Goal: Communication & Community: Answer question/provide support

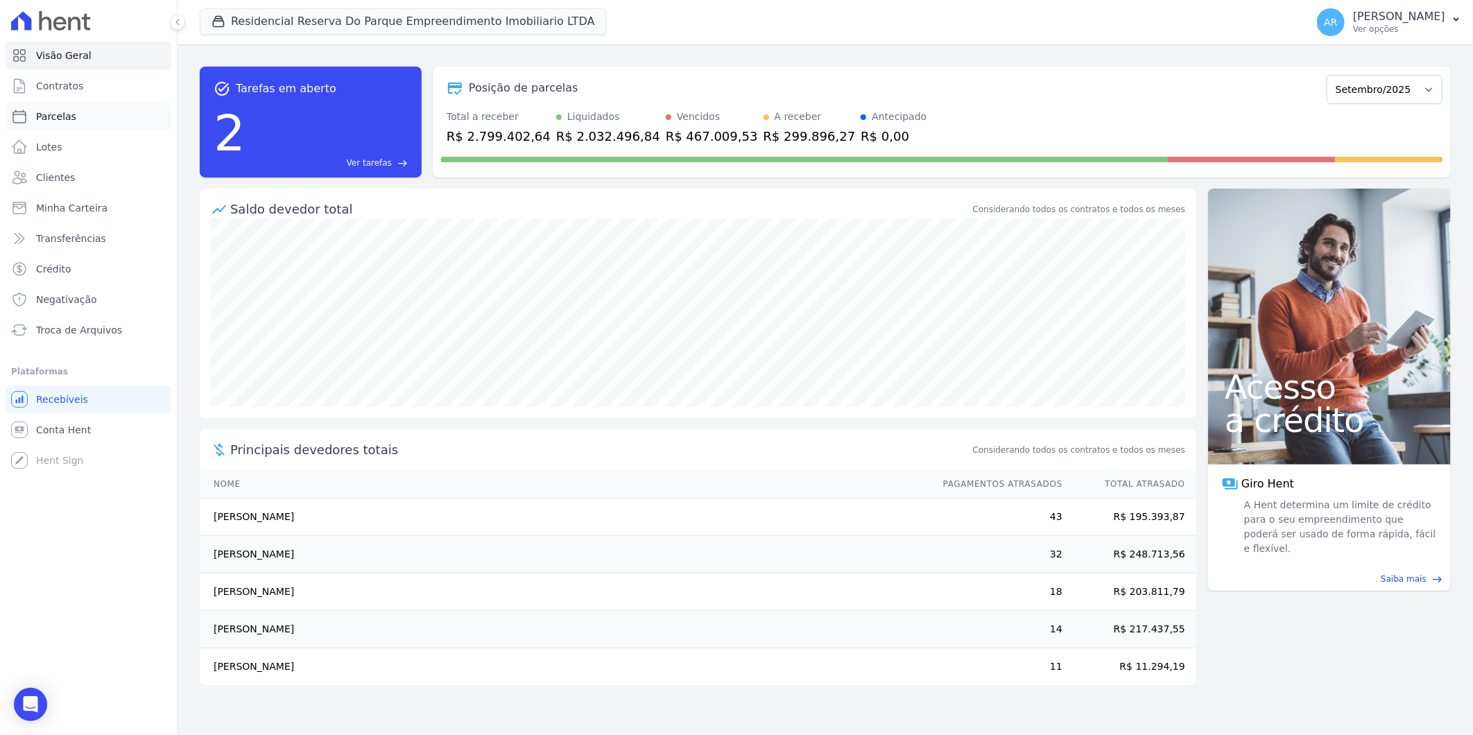
click at [82, 119] on link "Parcelas" at bounding box center [89, 117] width 166 height 28
select select
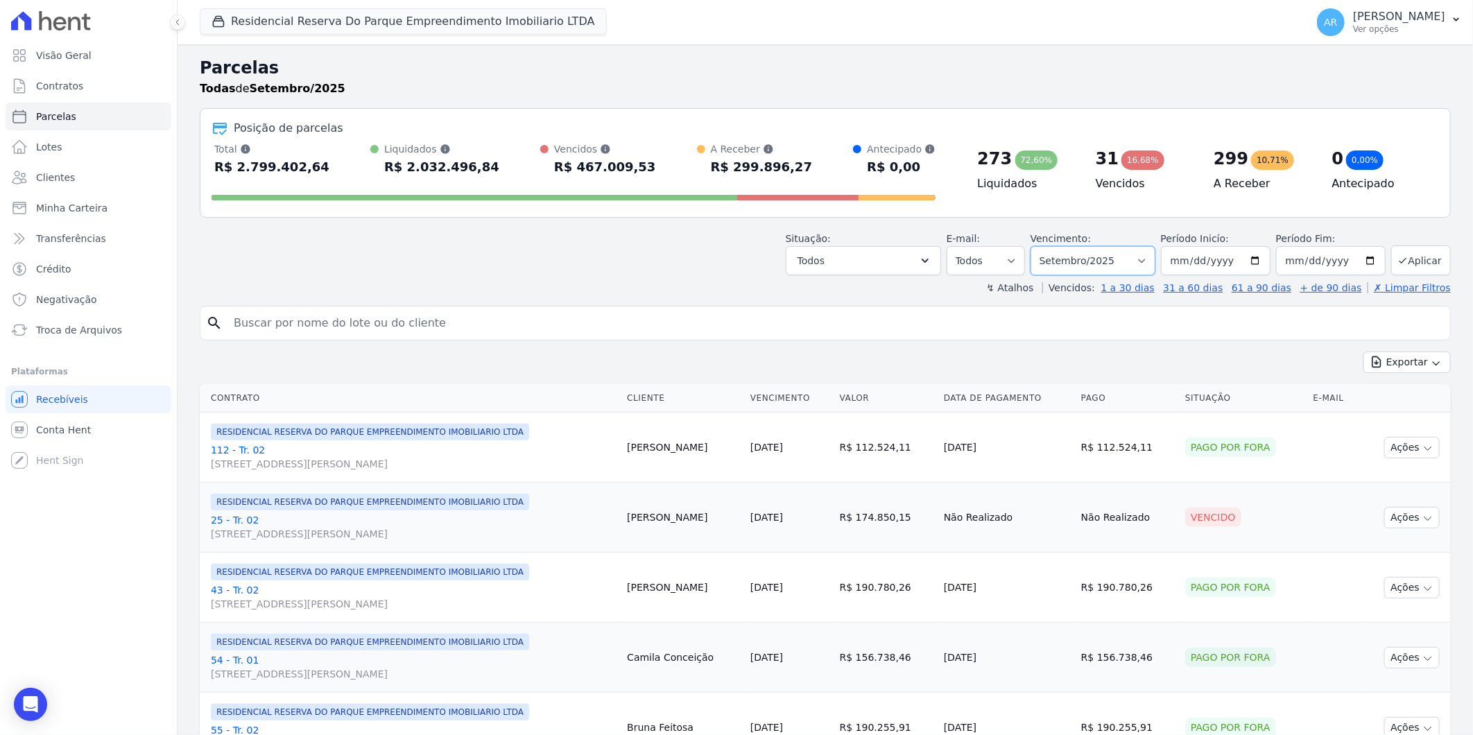
click at [1136, 251] on select "Filtrar por período ──────── Todos os meses Dezembro/[GEOGRAPHIC_DATA]/2024 Fev…" at bounding box center [1093, 260] width 125 height 29
select select "all"
click at [1039, 246] on select "Filtrar por período ──────── Todos os meses Dezembro/[GEOGRAPHIC_DATA]/2024 Fev…" at bounding box center [1093, 260] width 125 height 29
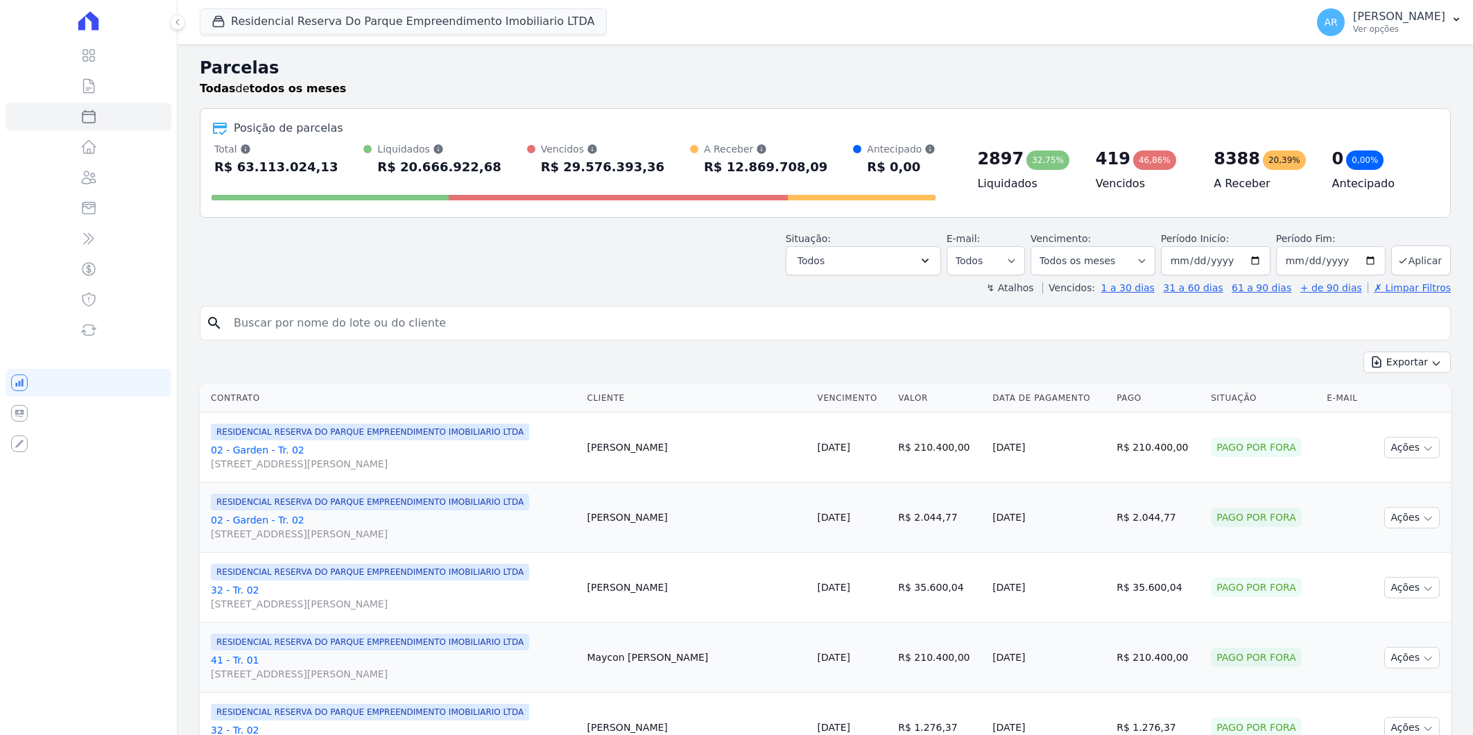
select select
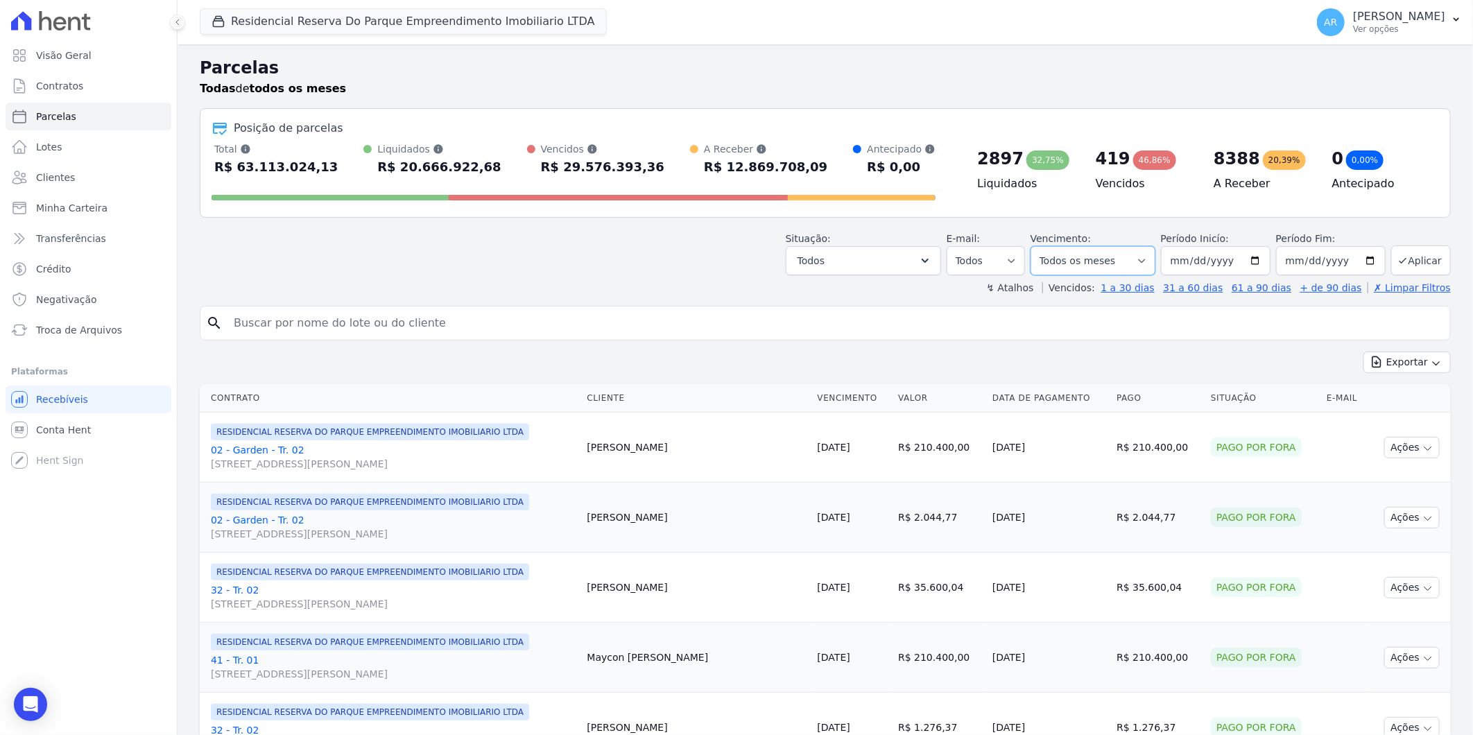
click at [1129, 264] on select "Filtrar por período ──────── Todos os meses Dezembro/2023 Janeiro/2024 Fevereir…" at bounding box center [1093, 260] width 125 height 29
select select "09/2025"
click at [1039, 246] on select "Filtrar por período ──────── Todos os meses Dezembro/2023 Janeiro/2024 Fevereir…" at bounding box center [1093, 260] width 125 height 29
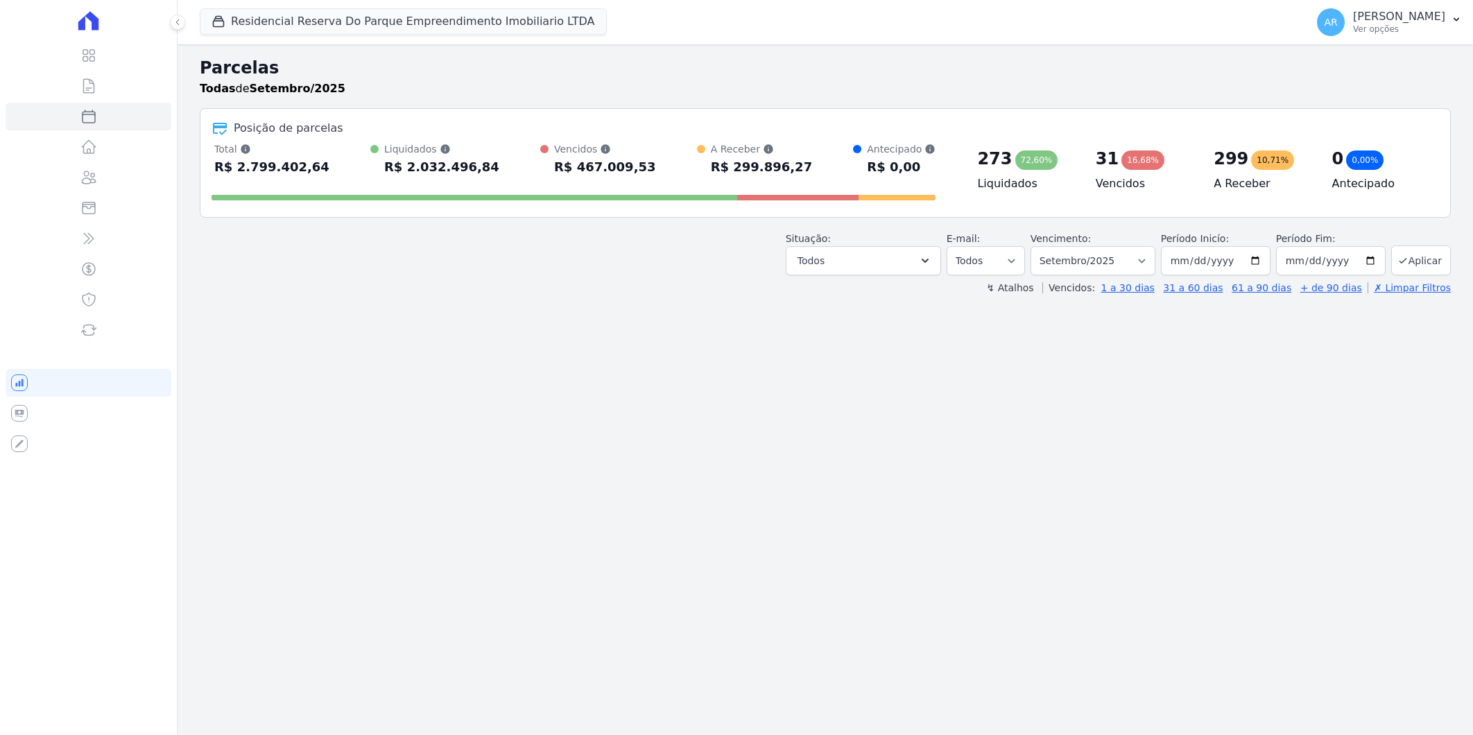
select select
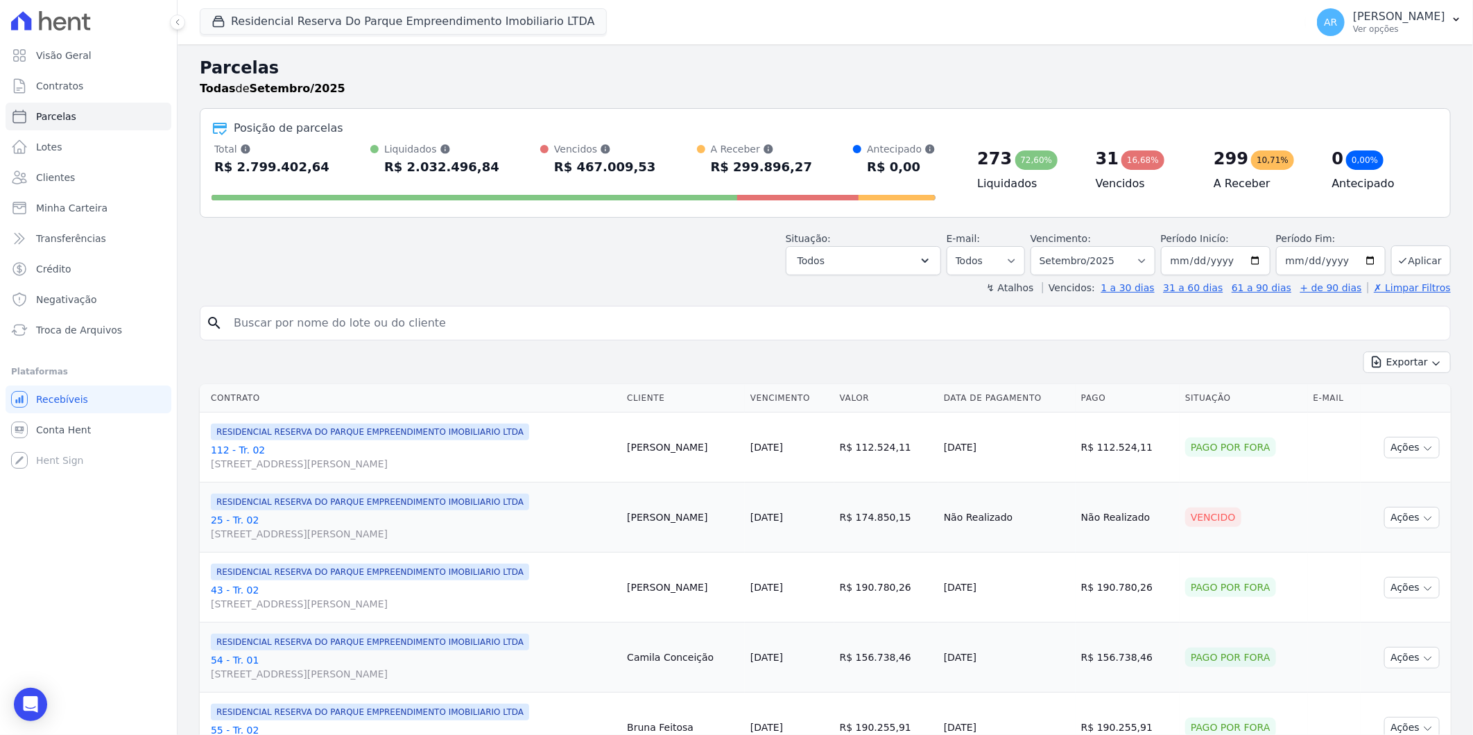
click at [380, 324] on input "search" at bounding box center [834, 323] width 1219 height 28
type input "melissa"
select select
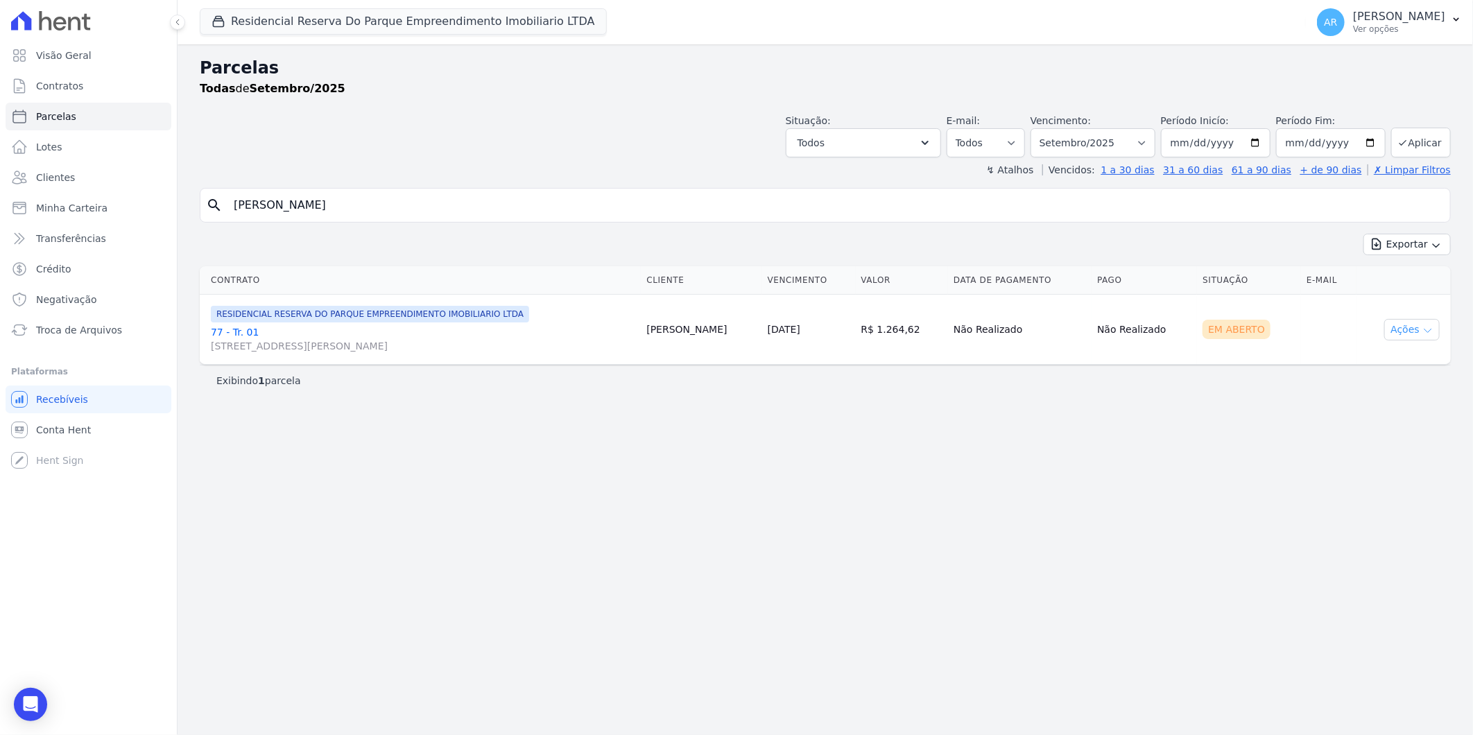
click at [1411, 334] on button "Ações" at bounding box center [1412, 330] width 55 height 22
click at [1389, 440] on link "Liquidação Manual" at bounding box center [1406, 439] width 133 height 26
click at [1240, 349] on td "Em Aberto" at bounding box center [1249, 330] width 104 height 70
click at [228, 337] on link "77 - Tr. 01 Avenida Doutor José Bonifácio Coutinho Nogueira, 150, ANDAR 2 SALA …" at bounding box center [423, 339] width 425 height 28
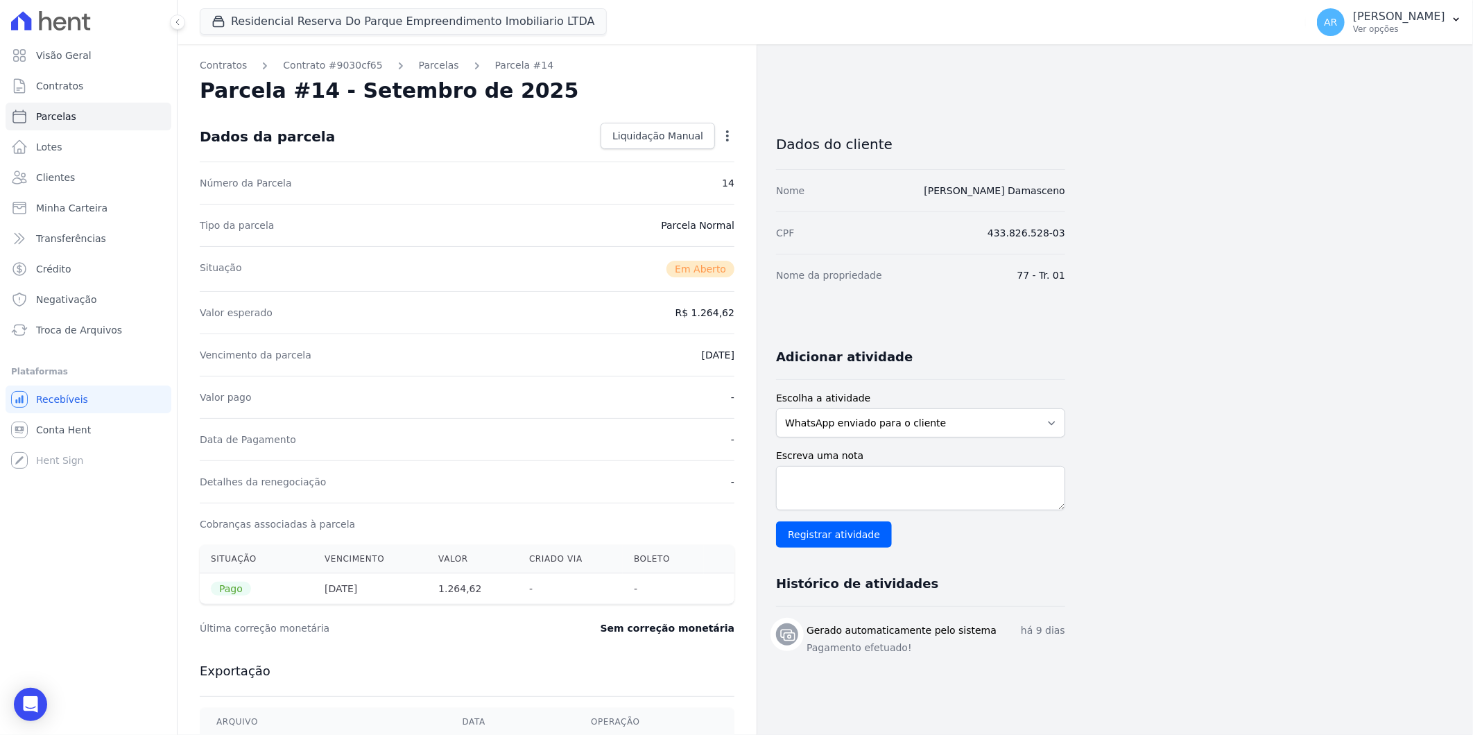
click at [1193, 407] on div "Contratos Contrato #9030cf65 Parcelas Parcela #14 Parcela #14 - Setembro de 202…" at bounding box center [815, 491] width 1274 height 895
click at [28, 696] on div "Open Intercom Messenger" at bounding box center [30, 705] width 37 height 37
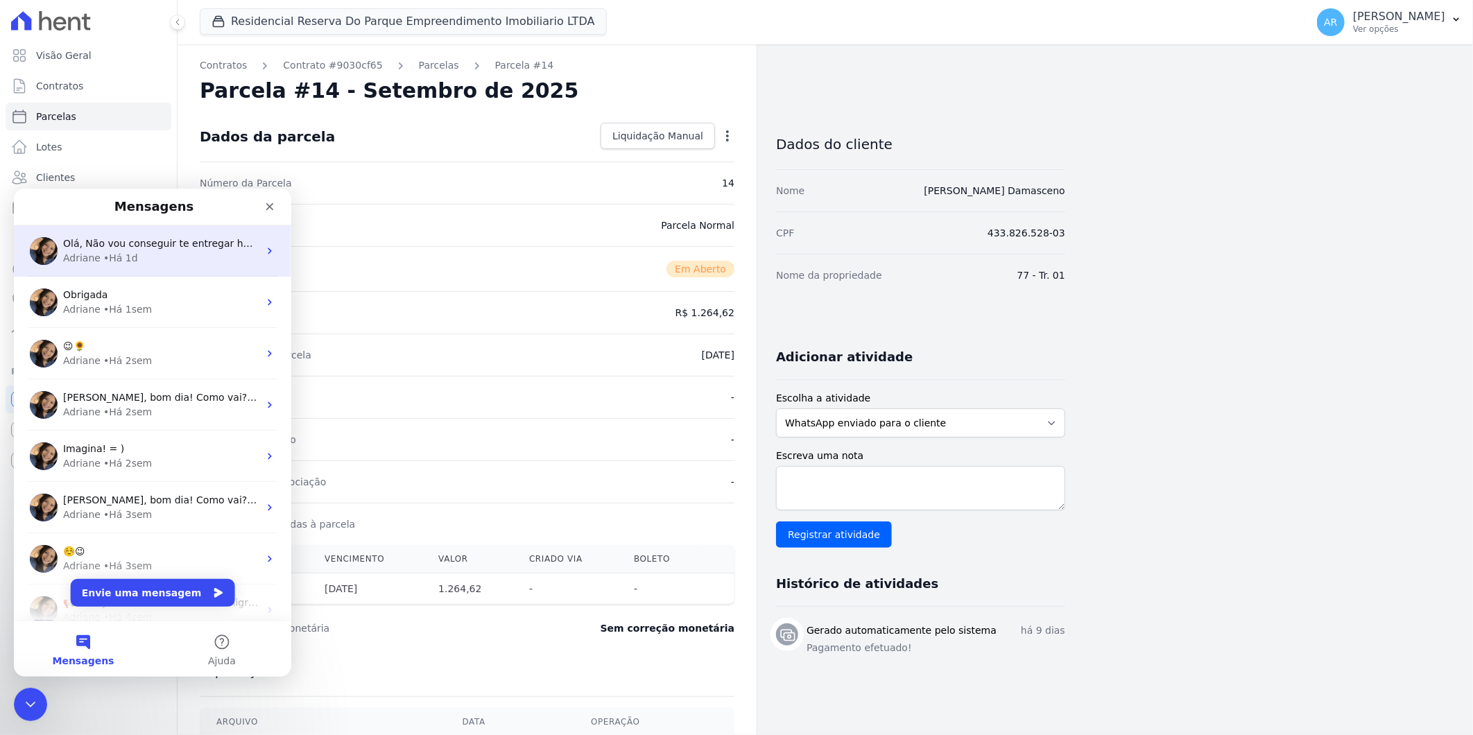
click at [155, 260] on div "Adriane • Há 1d" at bounding box center [161, 257] width 196 height 15
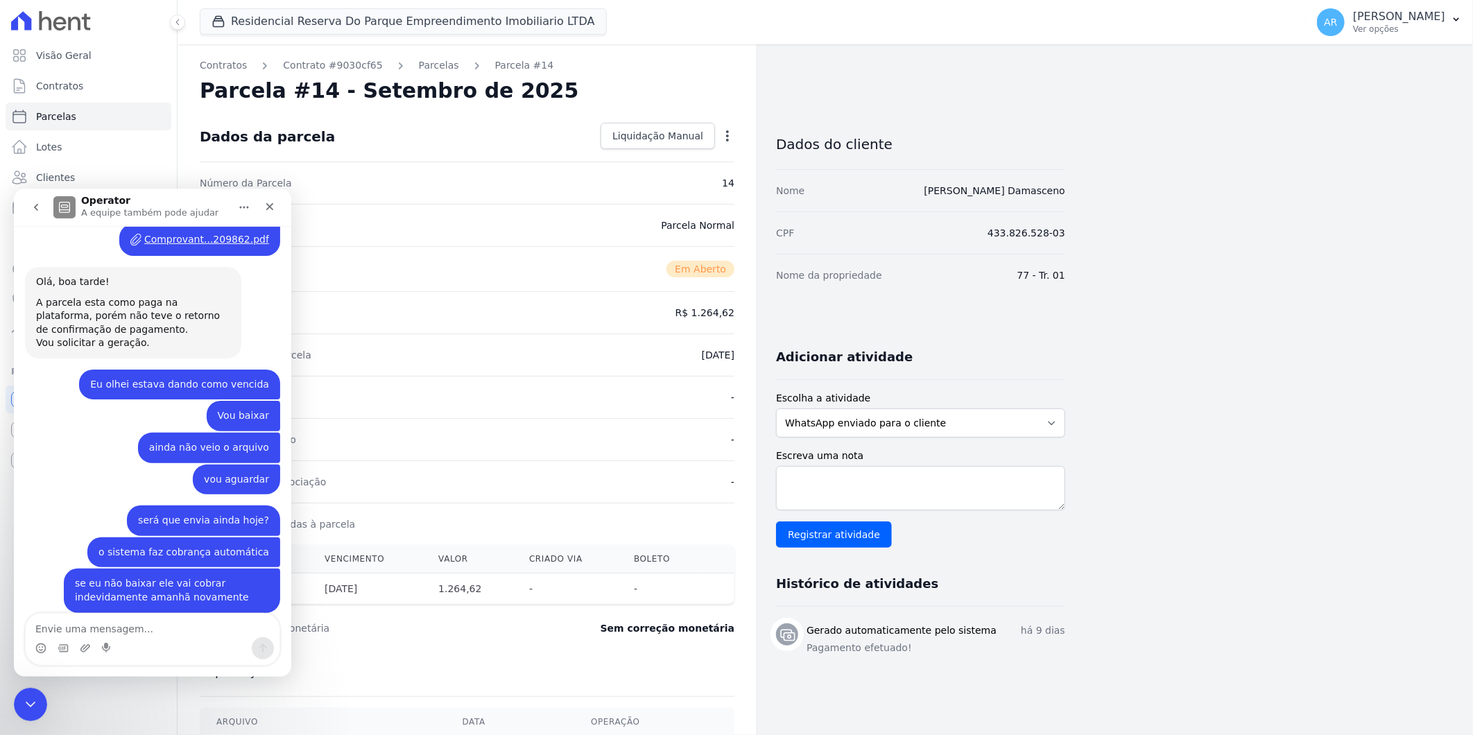
scroll to position [3132, 0]
type textarea "Bom dia"
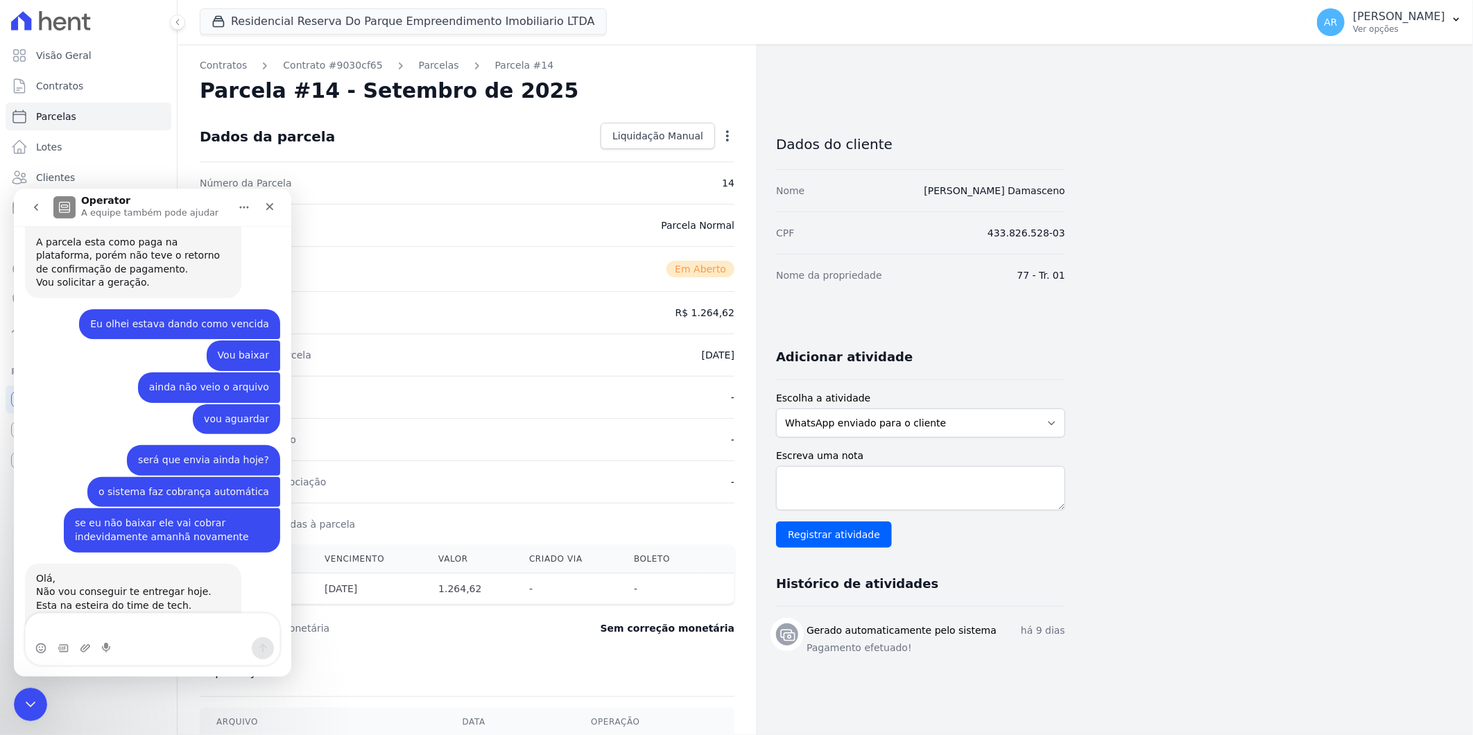
scroll to position [3192, 0]
type textarea "N"
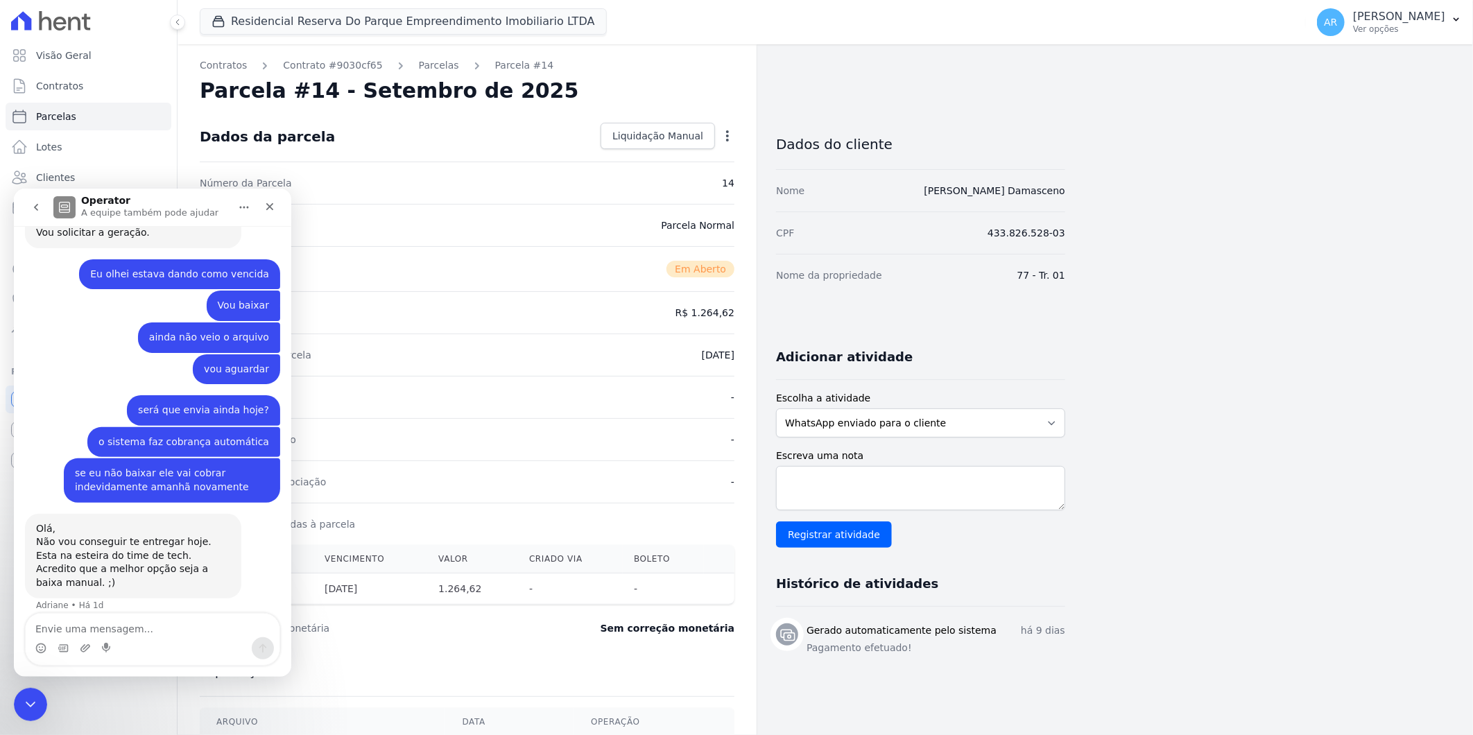
scroll to position [3396, 0]
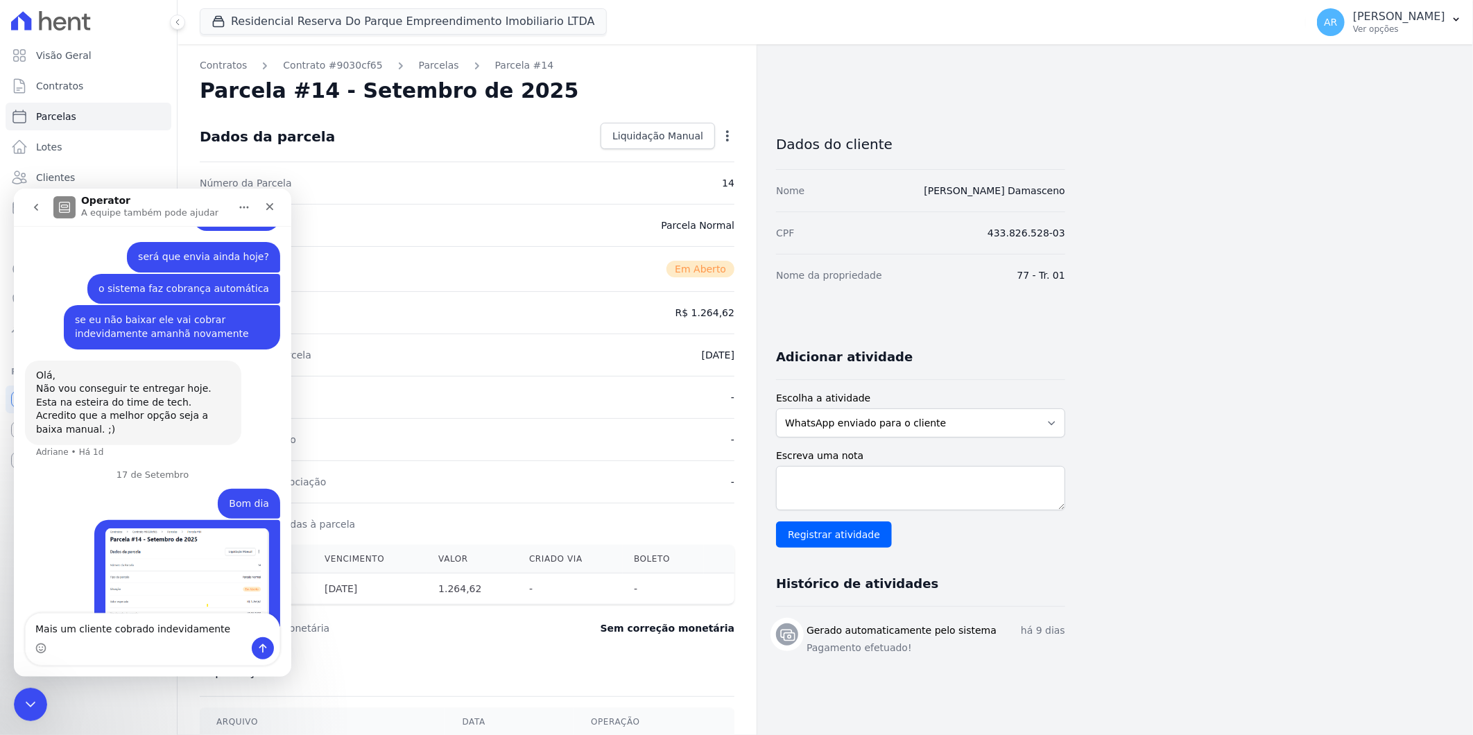
type textarea "Mais um cliente cobrado indevidamente"
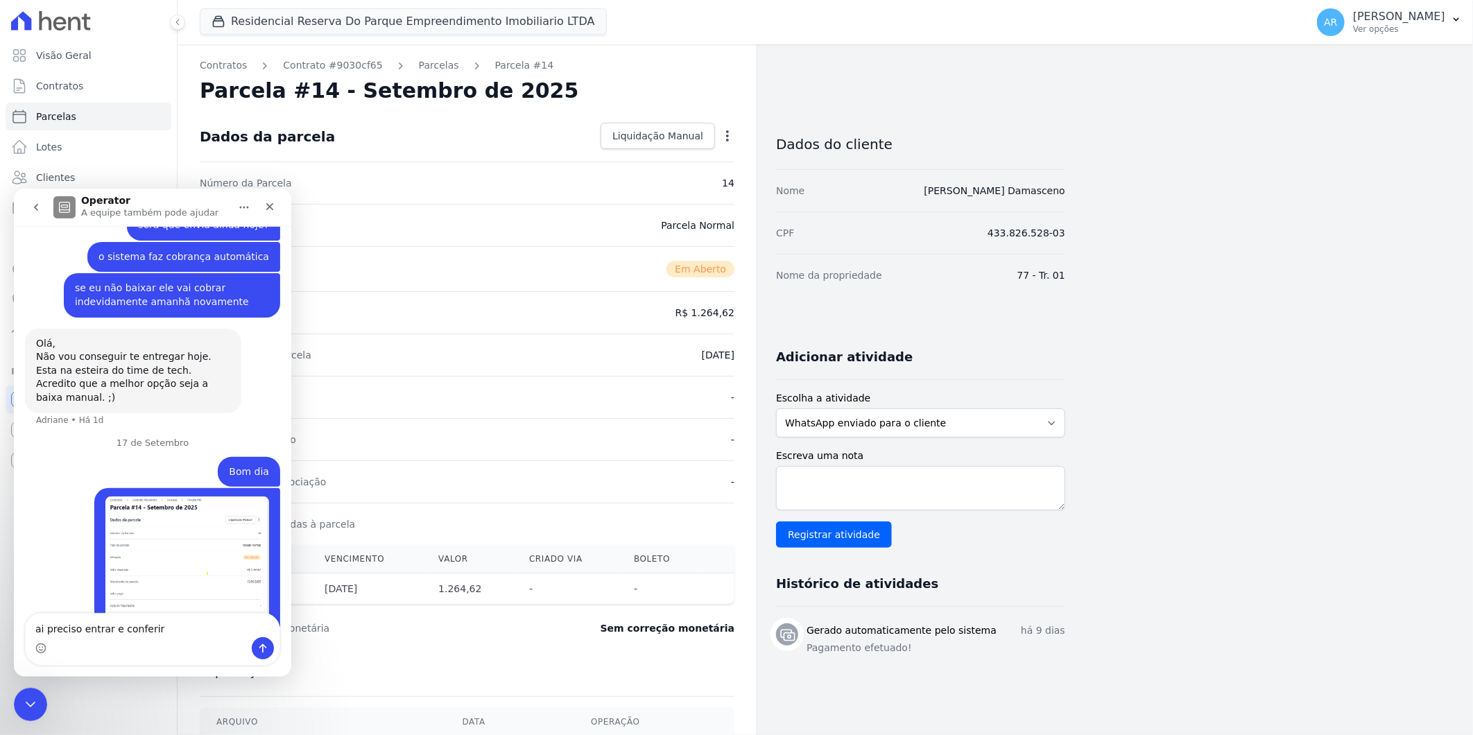
type textarea "ai preciso entrar e conferir"
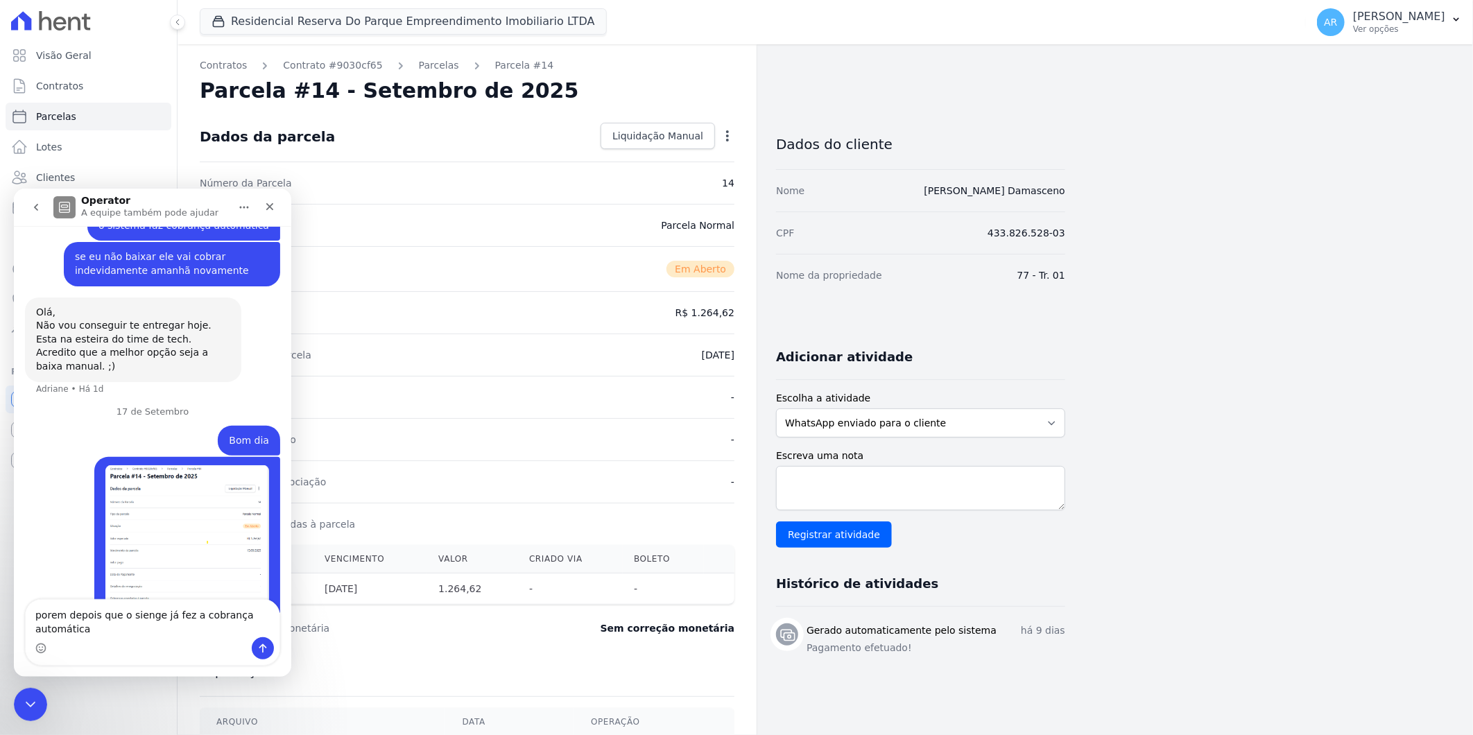
scroll to position [3473, 0]
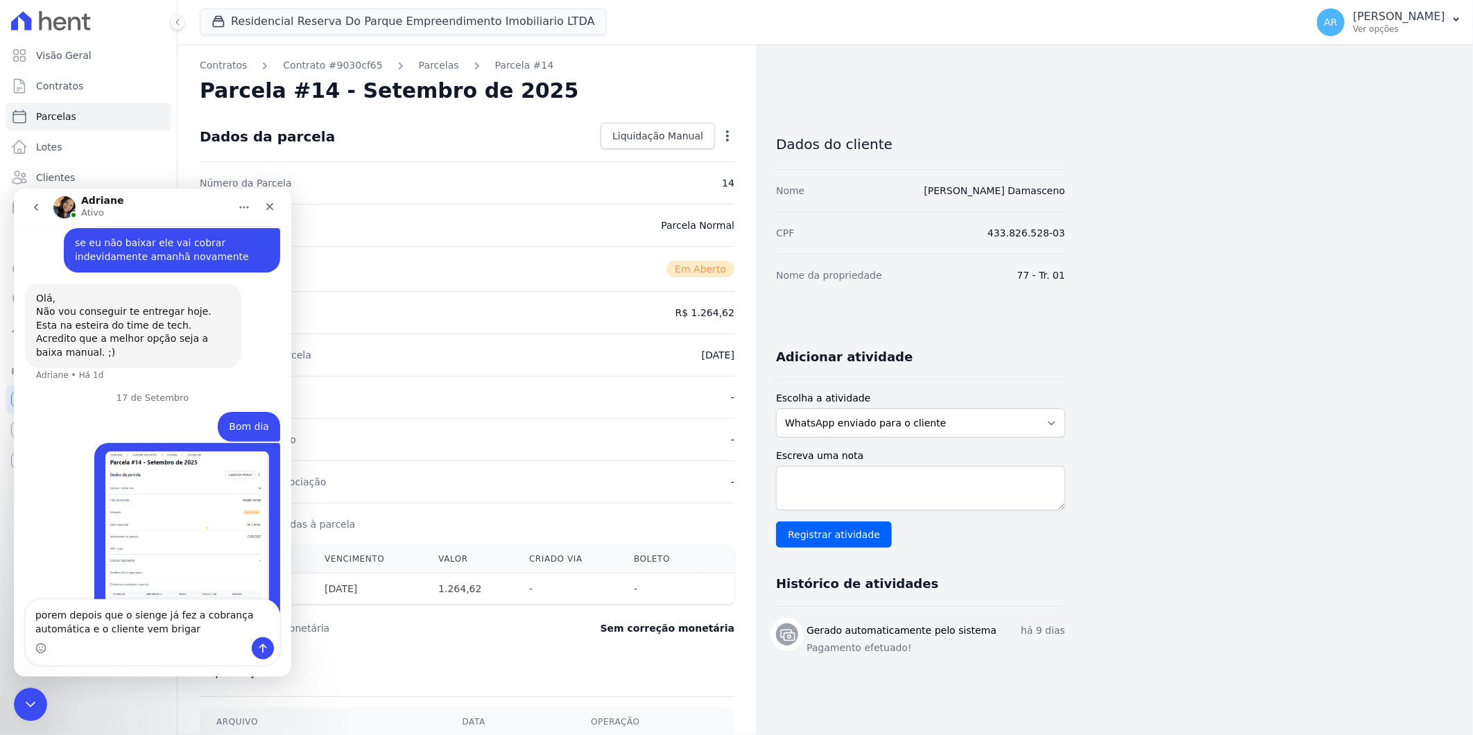
type textarea "porem depois que o sienge já fez a cobrança automática e o cliente vem brigar"
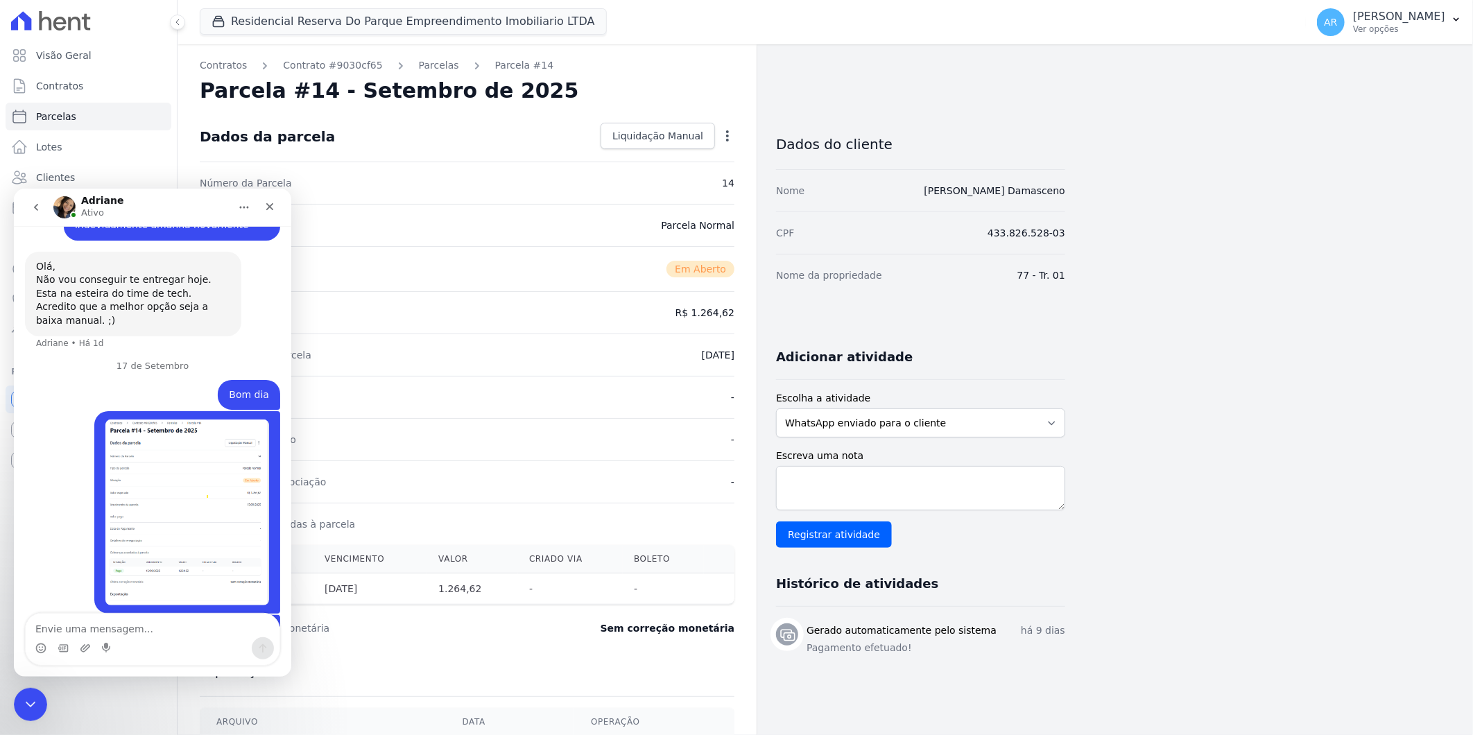
scroll to position [3504, 0]
click at [43, 647] on icon "Selecionador de Emoji" at bounding box center [40, 647] width 11 height 11
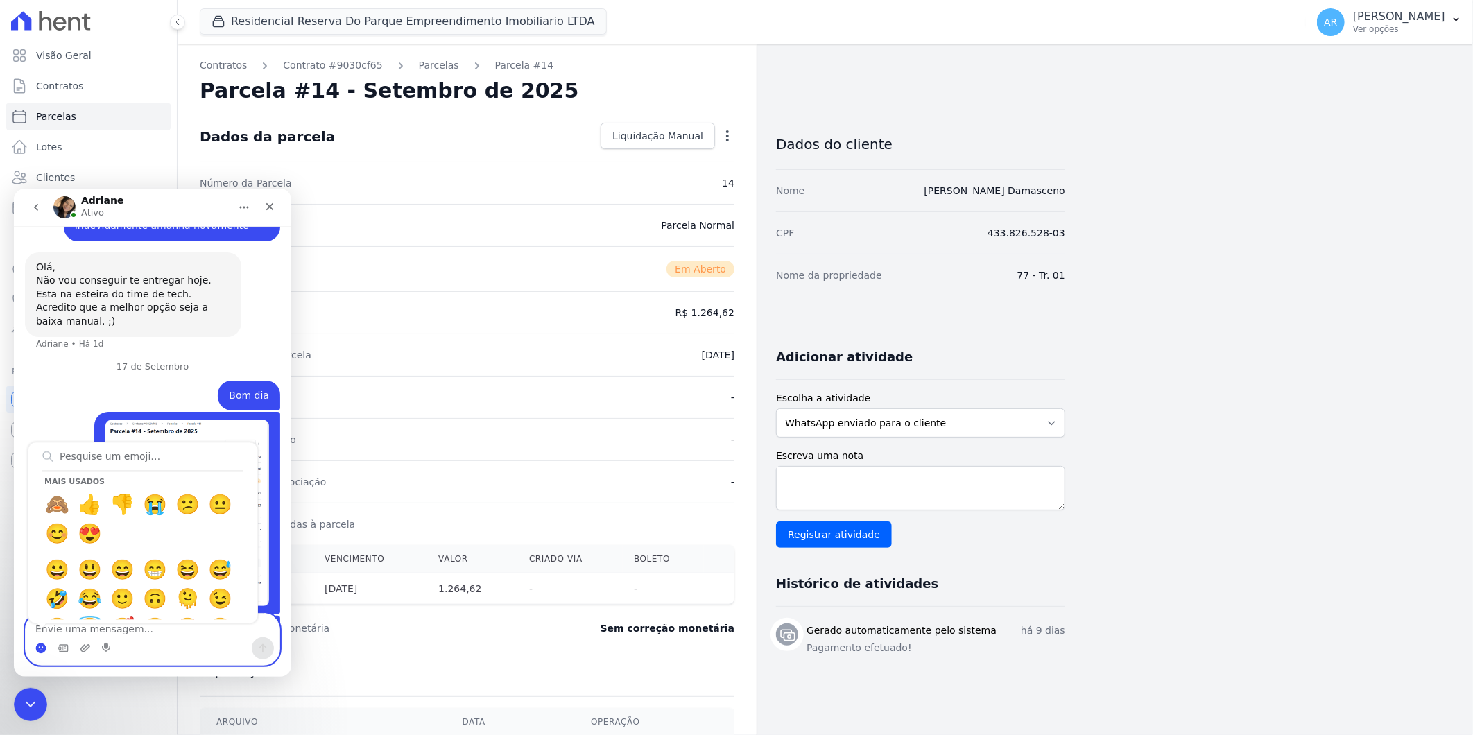
click at [42, 649] on circle "Selecionador de Emoji" at bounding box center [40, 647] width 9 height 9
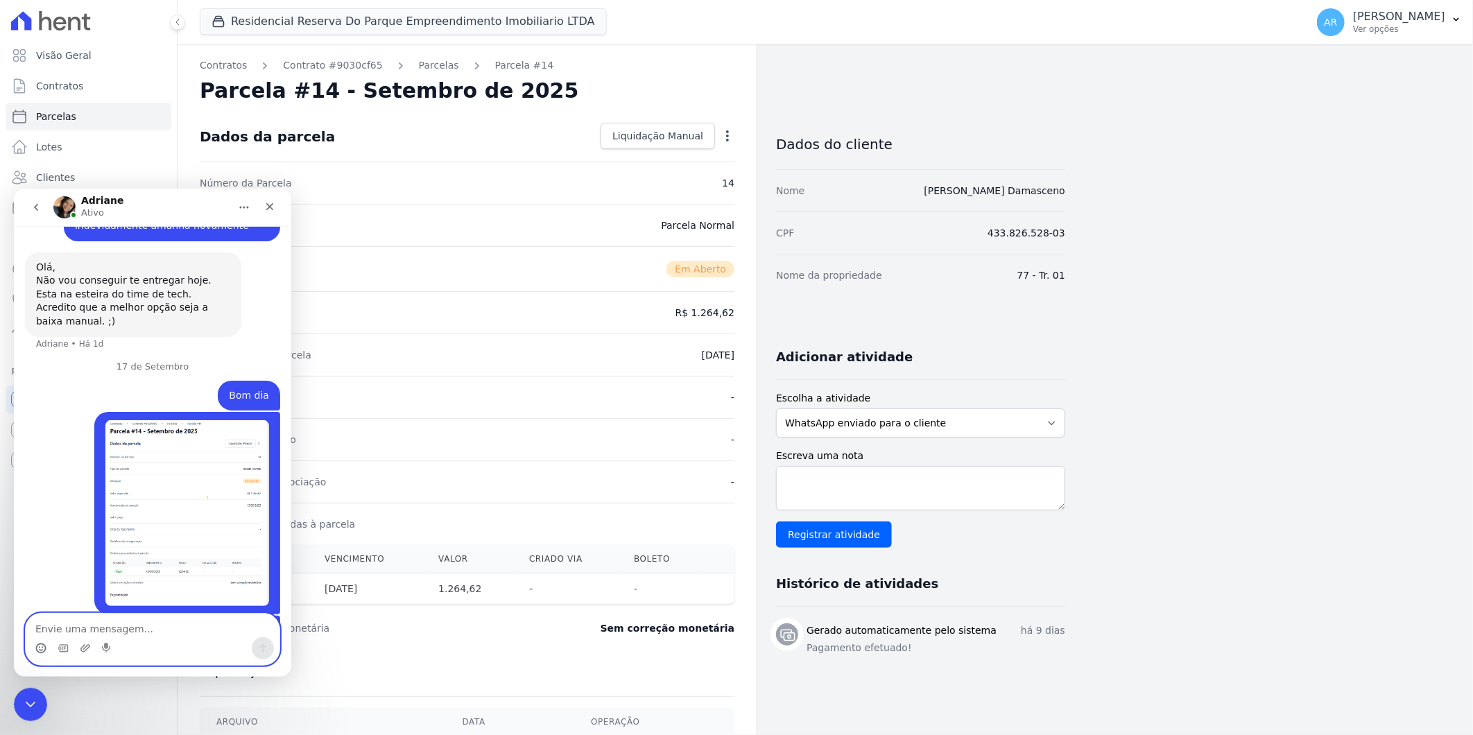
click at [42, 649] on icon "Selecionador de Emoji" at bounding box center [40, 647] width 11 height 11
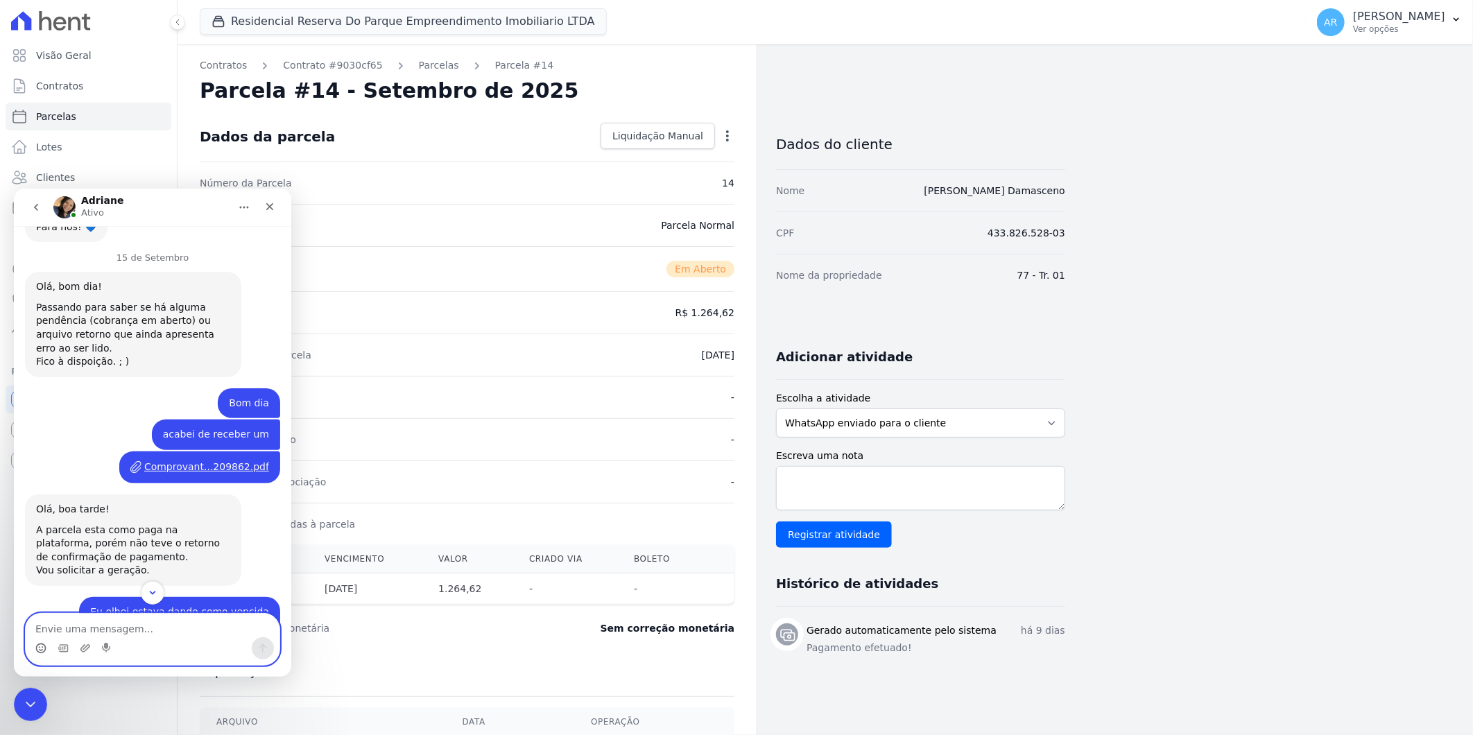
scroll to position [2904, 0]
click at [199, 452] on div "Comprovant...209862.pdf Artur • Há 1d" at bounding box center [199, 468] width 161 height 32
click at [198, 461] on div "Comprovant...209862.pdf" at bounding box center [206, 468] width 125 height 15
click at [419, 60] on link "Parcelas" at bounding box center [439, 65] width 40 height 15
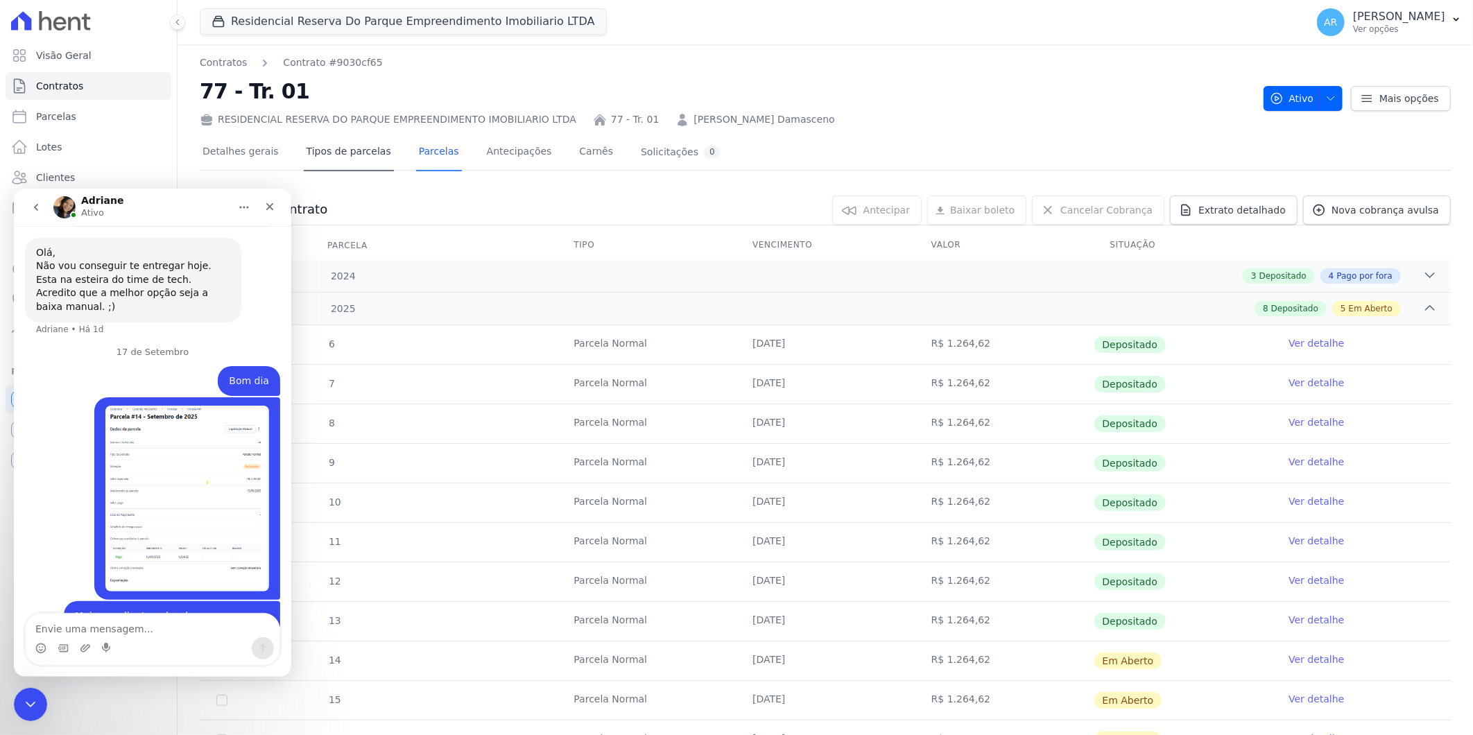
scroll to position [3597, 0]
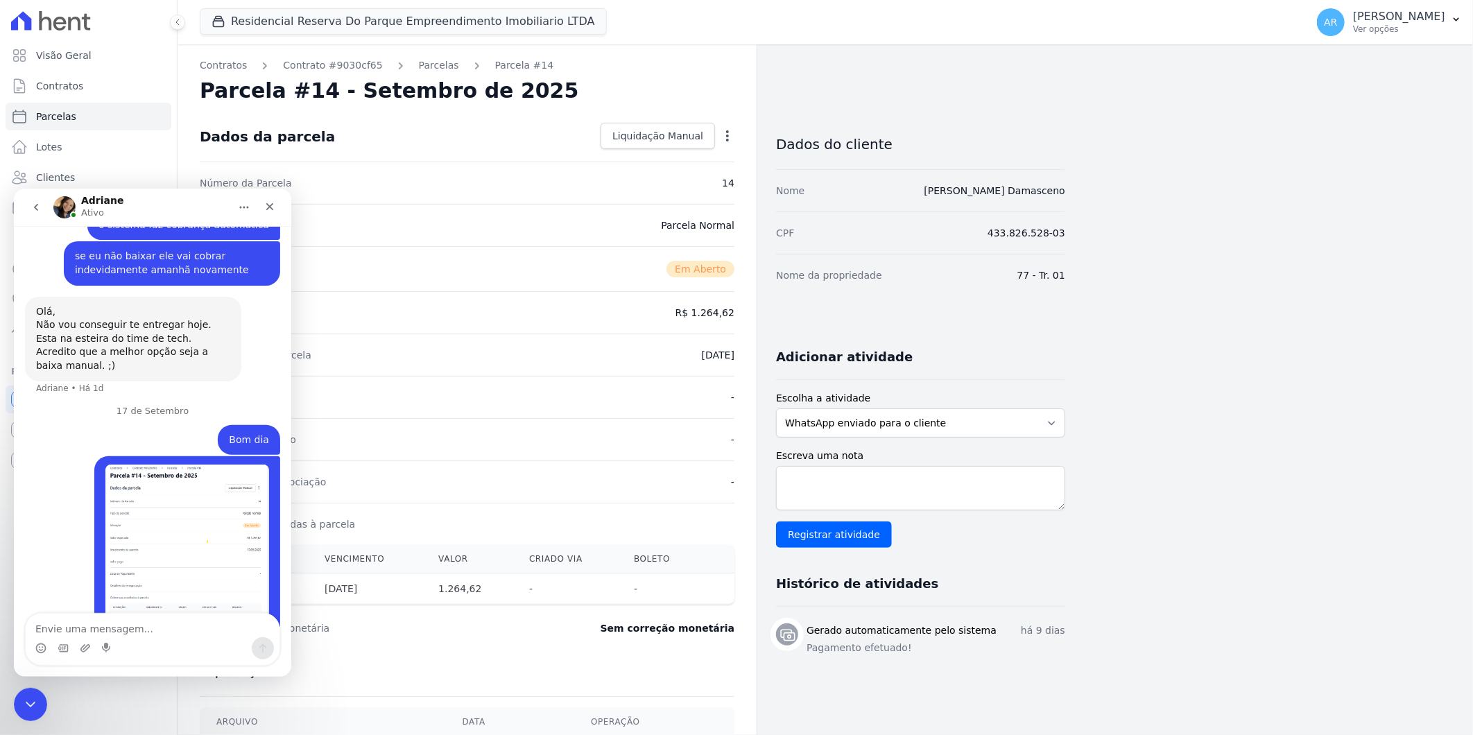
scroll to position [3597, 0]
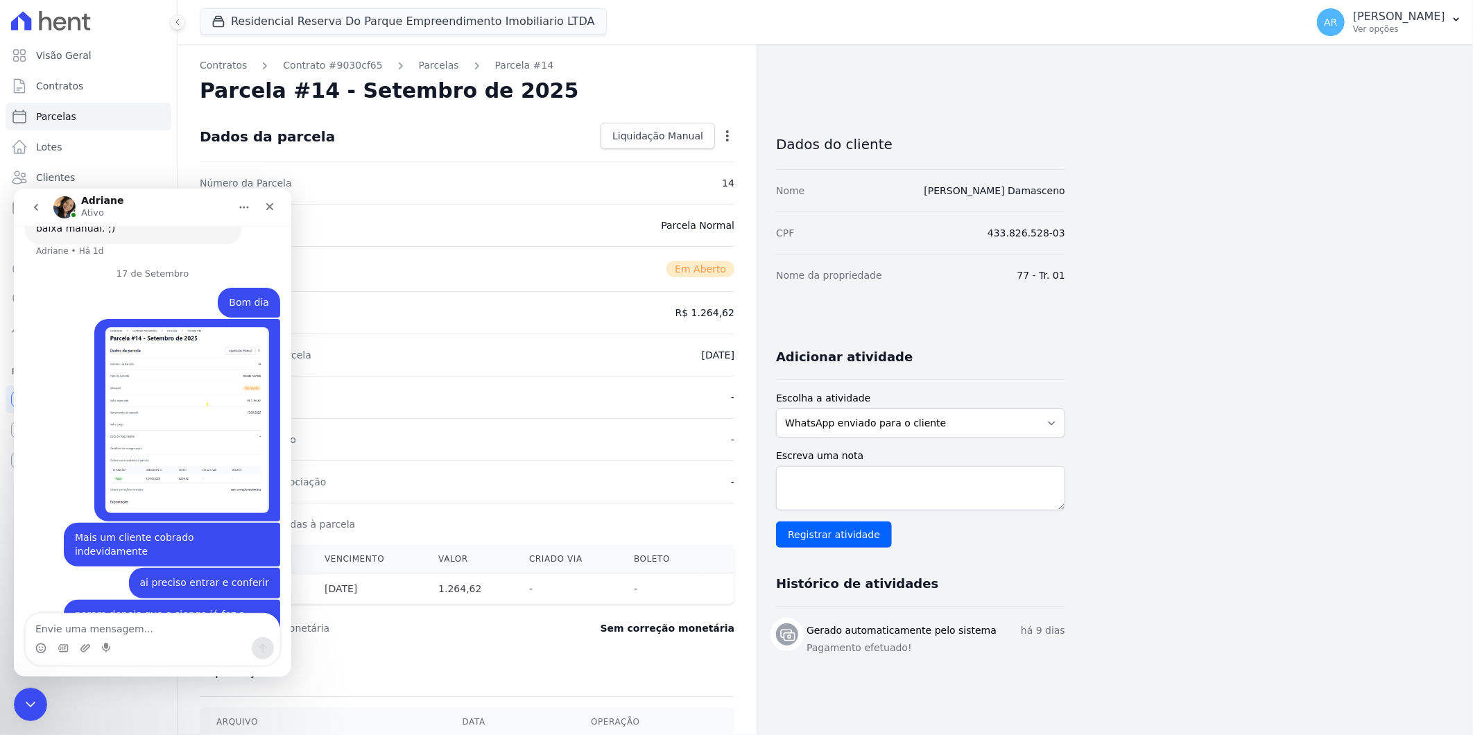
select select
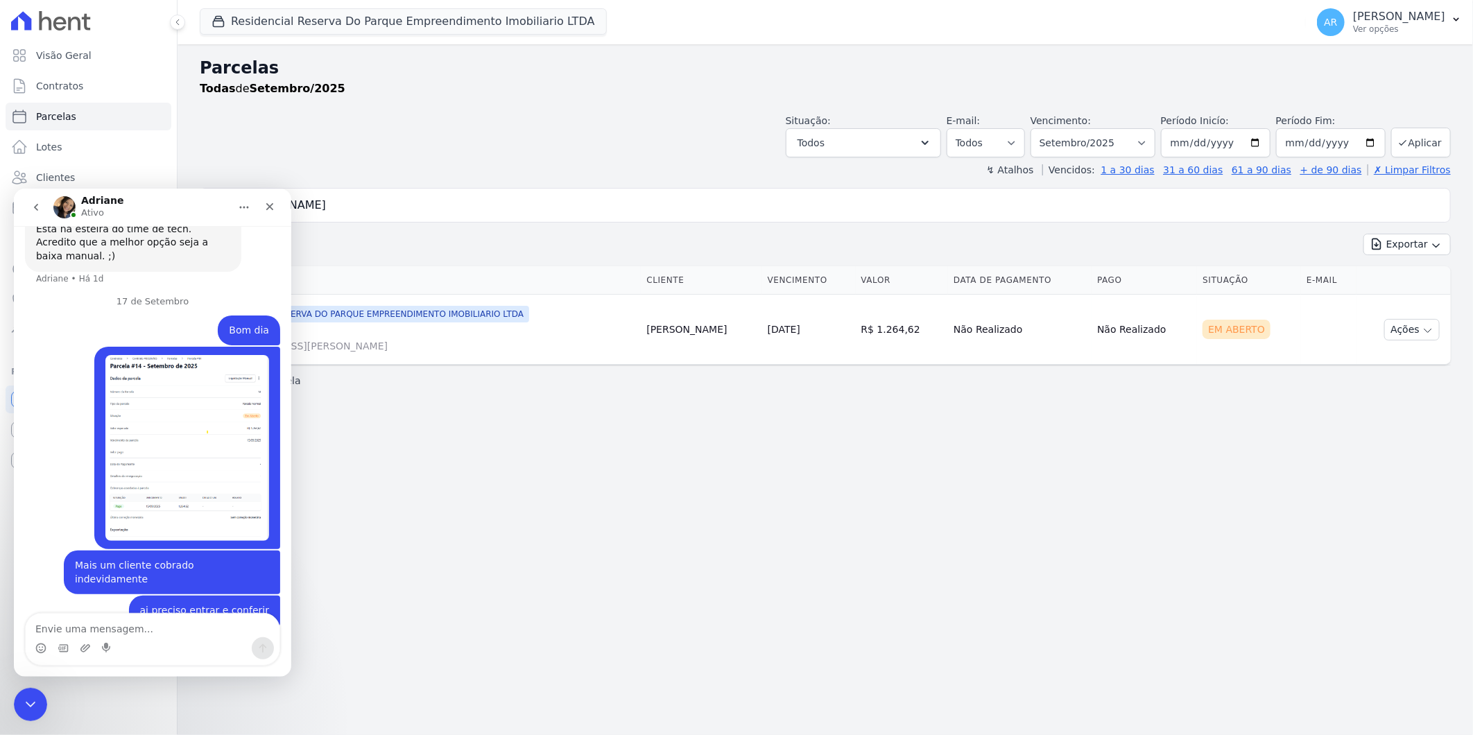
scroll to position [3597, 0]
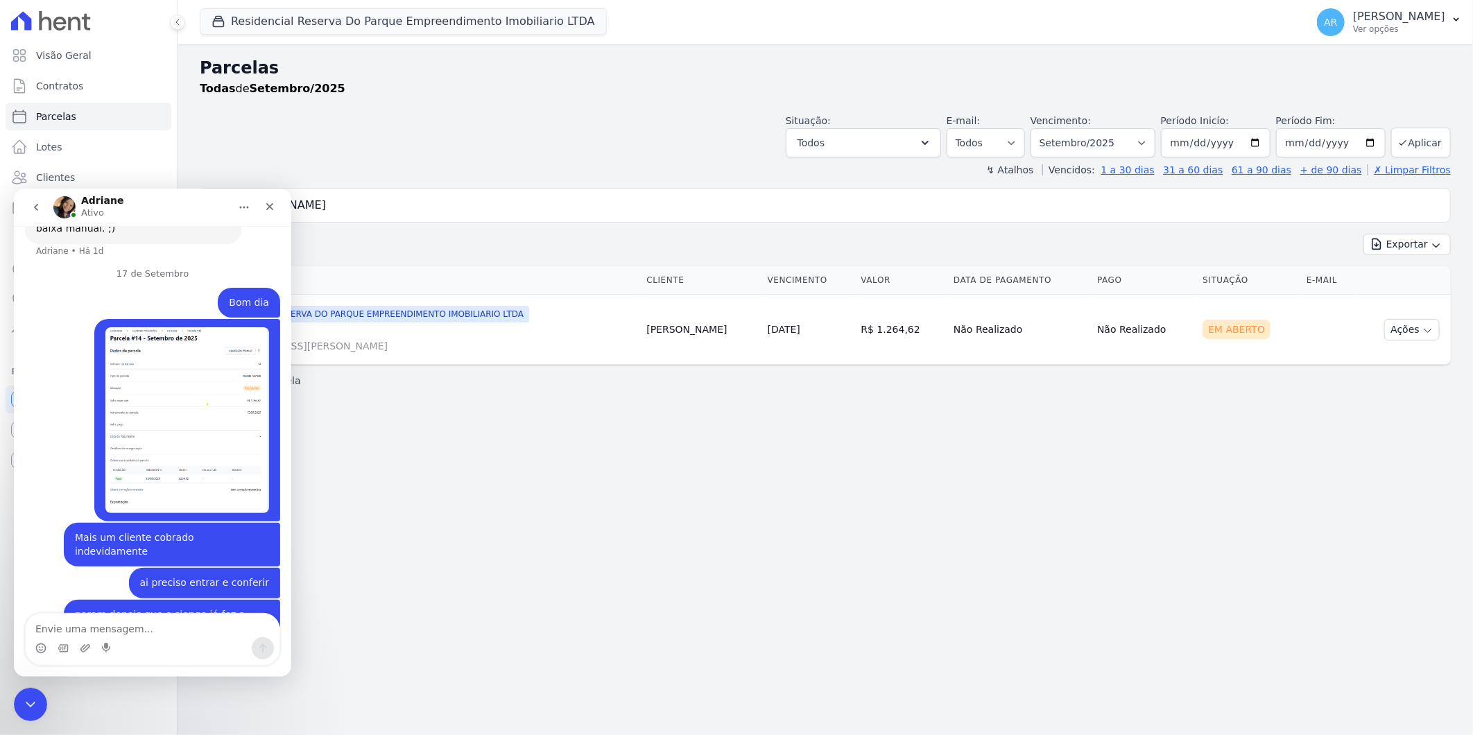
click at [391, 200] on input "melissa" at bounding box center [834, 205] width 1219 height 28
click at [479, 173] on div "↯ Atalhos Vencidos: 1 a 30 dias 31 a 60 dias 61 a 90 dias + de 90 dias ✗ Limpar…" at bounding box center [825, 170] width 1251 height 14
click at [445, 201] on input "melissa" at bounding box center [834, 205] width 1219 height 28
type input "melissacamila"
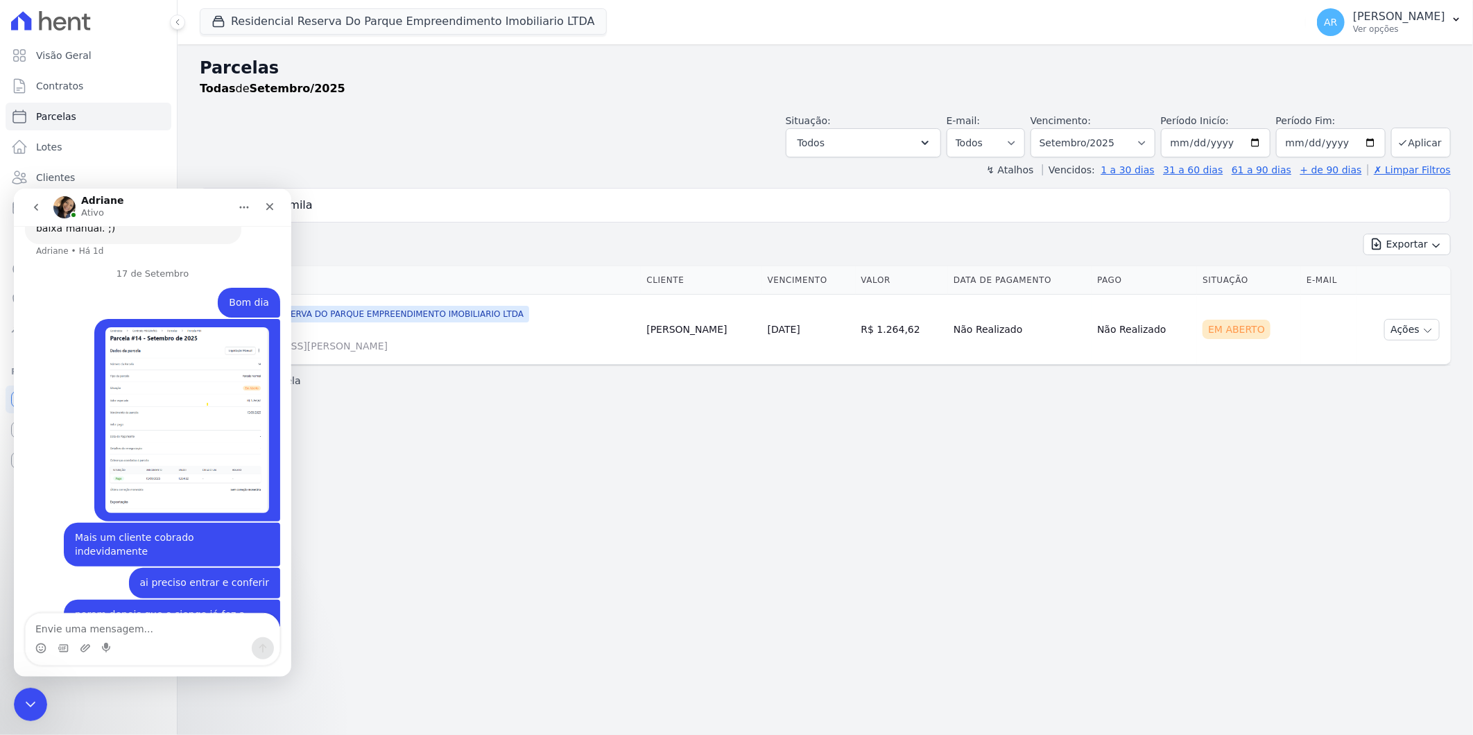
select select
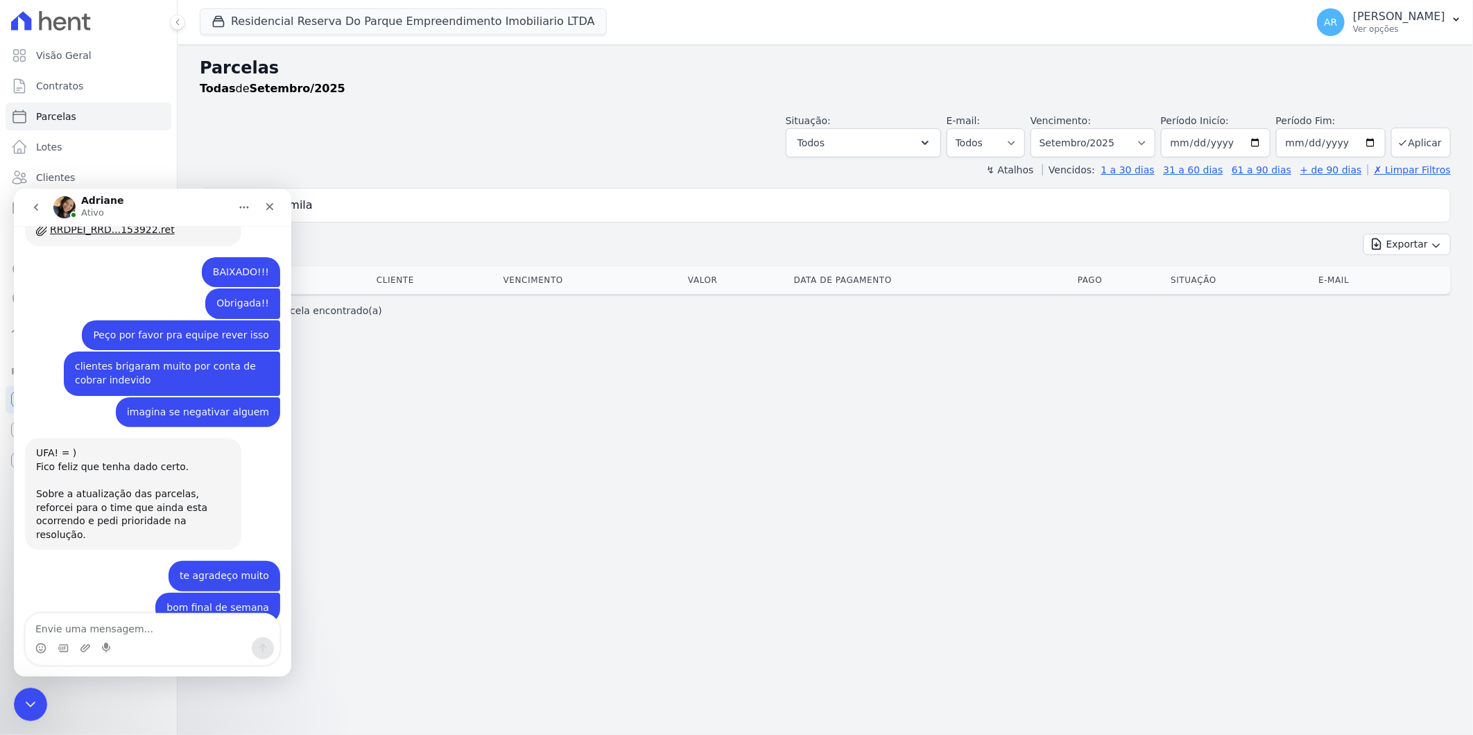
click at [393, 198] on input "melissacamila" at bounding box center [834, 205] width 1219 height 28
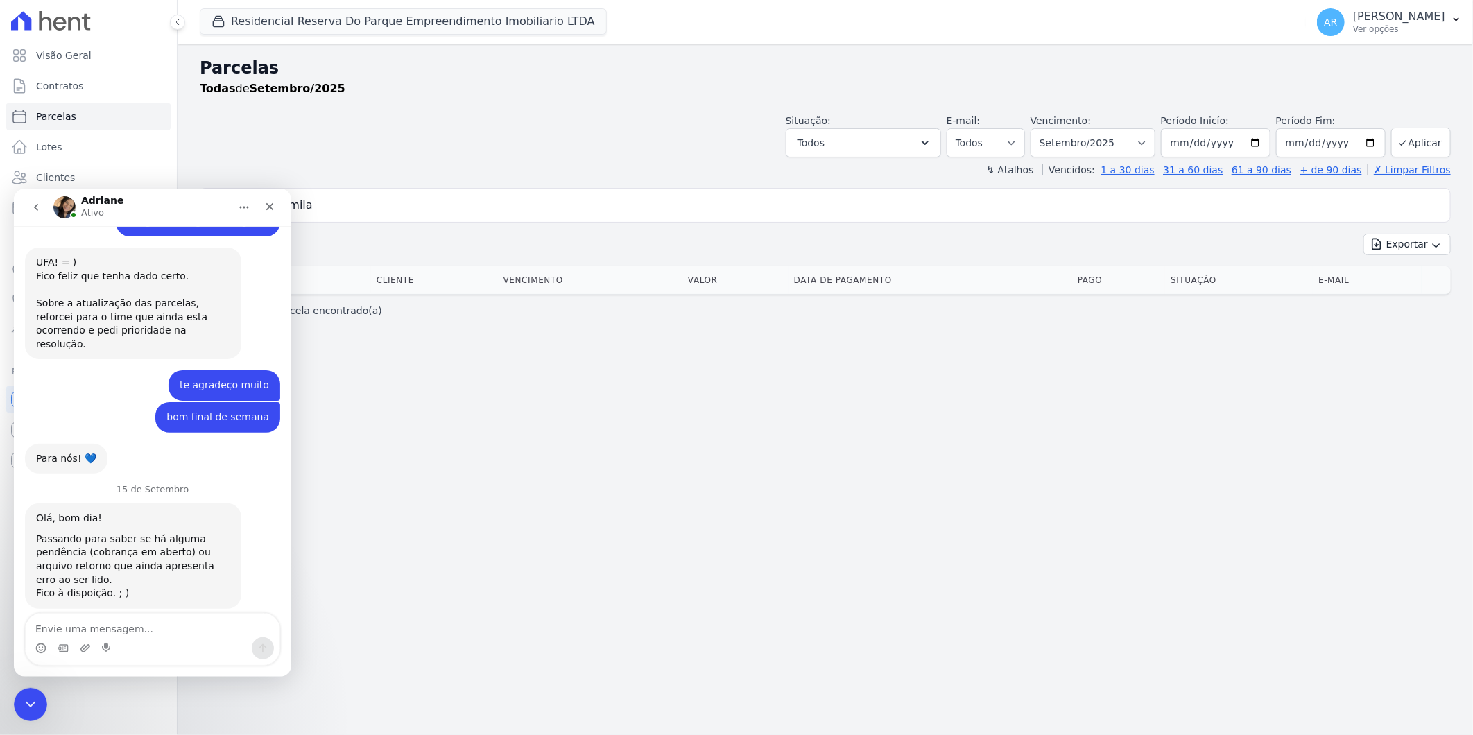
click at [393, 198] on input "melissacamila" at bounding box center [834, 205] width 1219 height 28
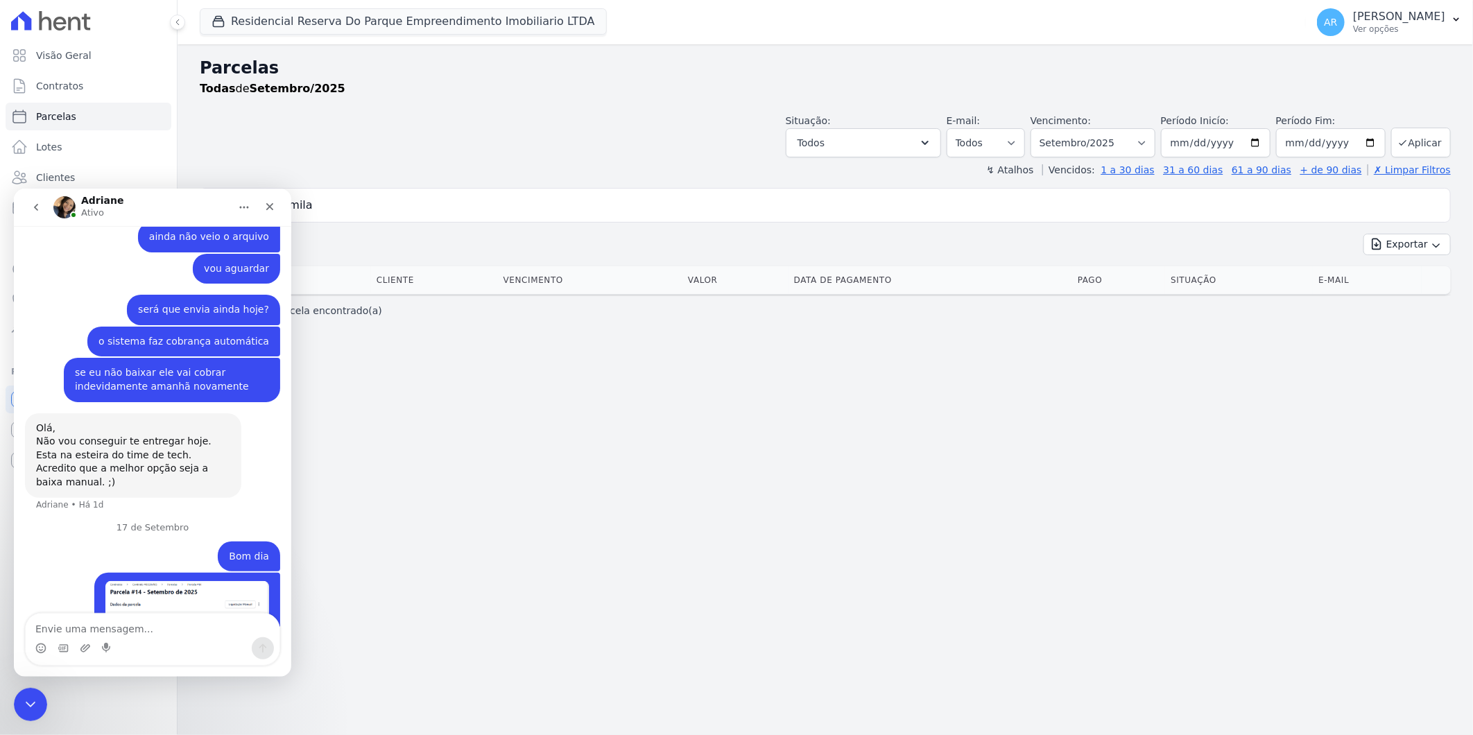
click at [393, 198] on input "melissacamila" at bounding box center [834, 205] width 1219 height 28
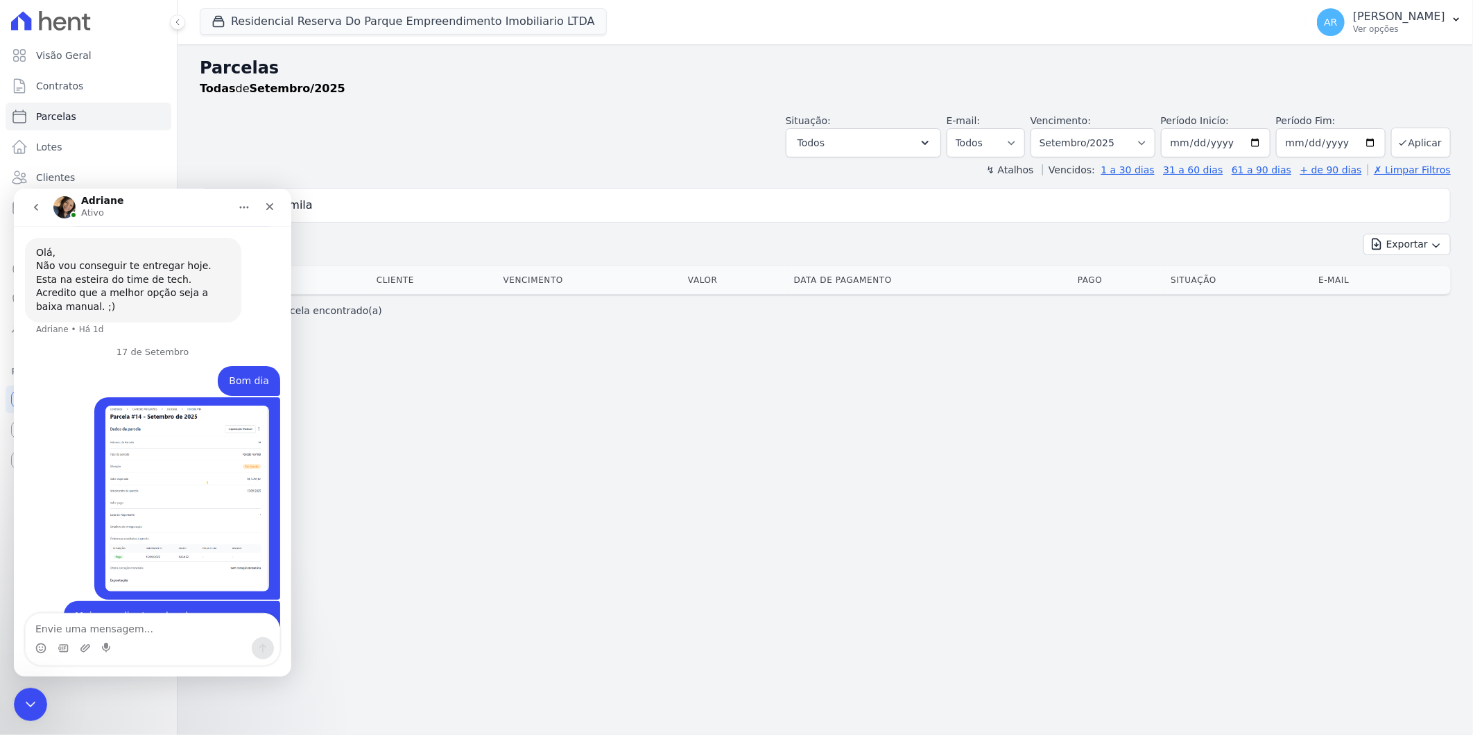
scroll to position [3597, 0]
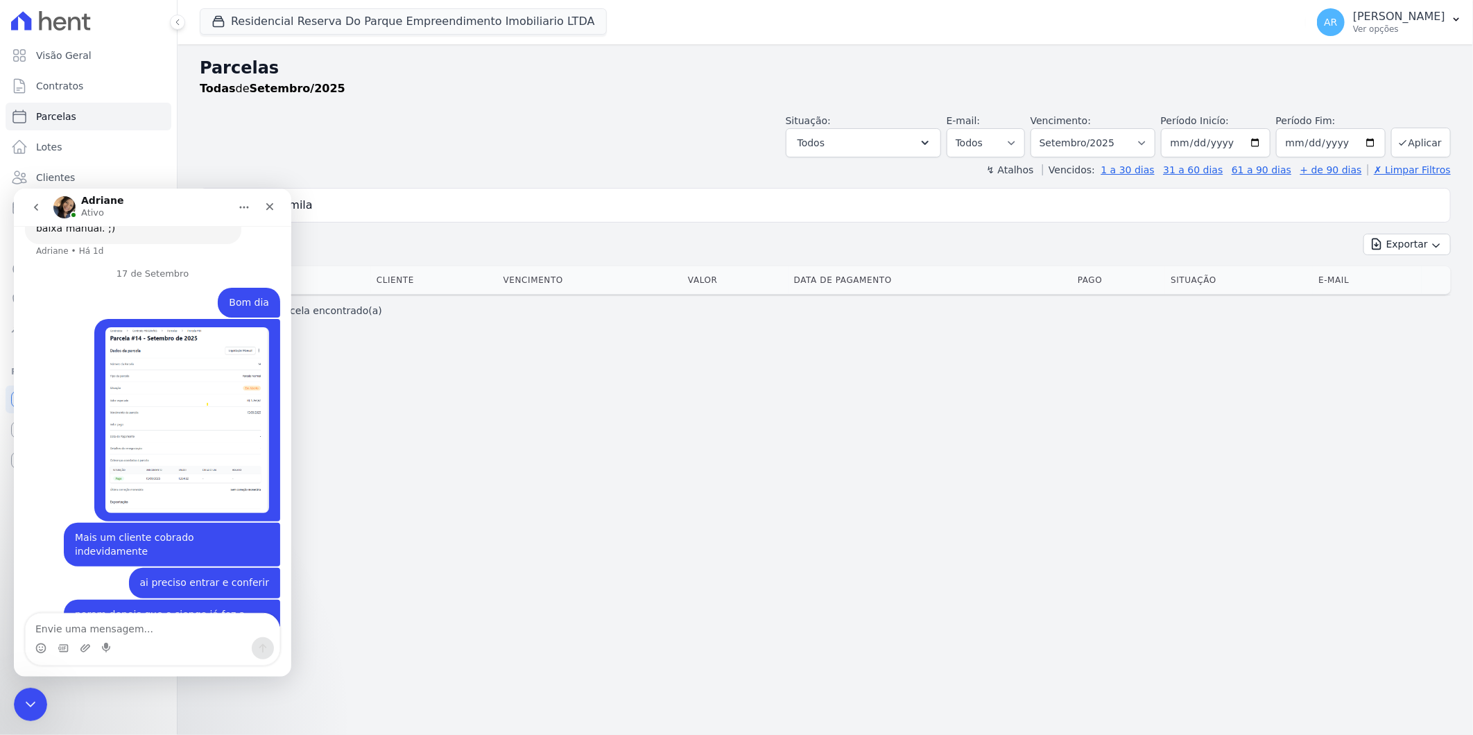
click at [393, 198] on input "melissacamila" at bounding box center [834, 205] width 1219 height 28
type input "camila"
select select
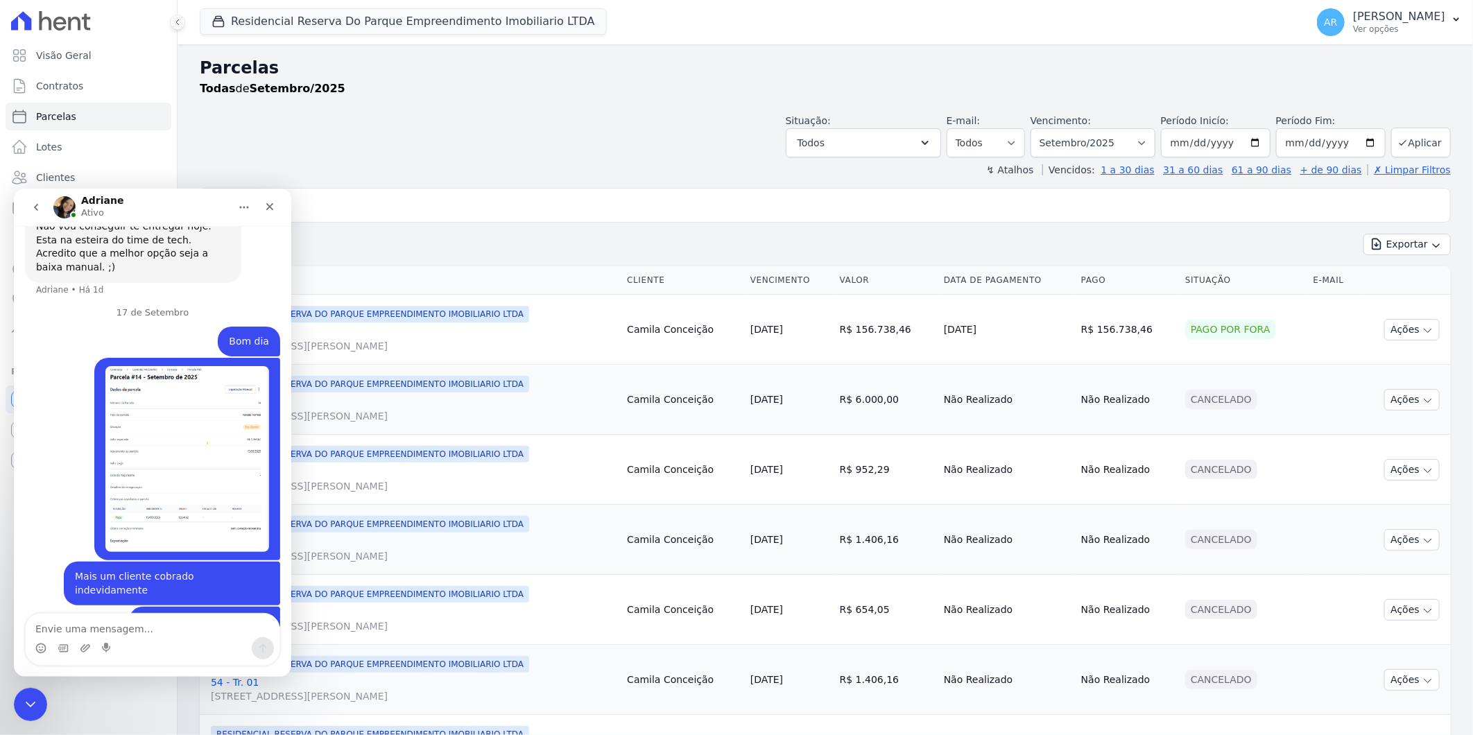
scroll to position [3597, 0]
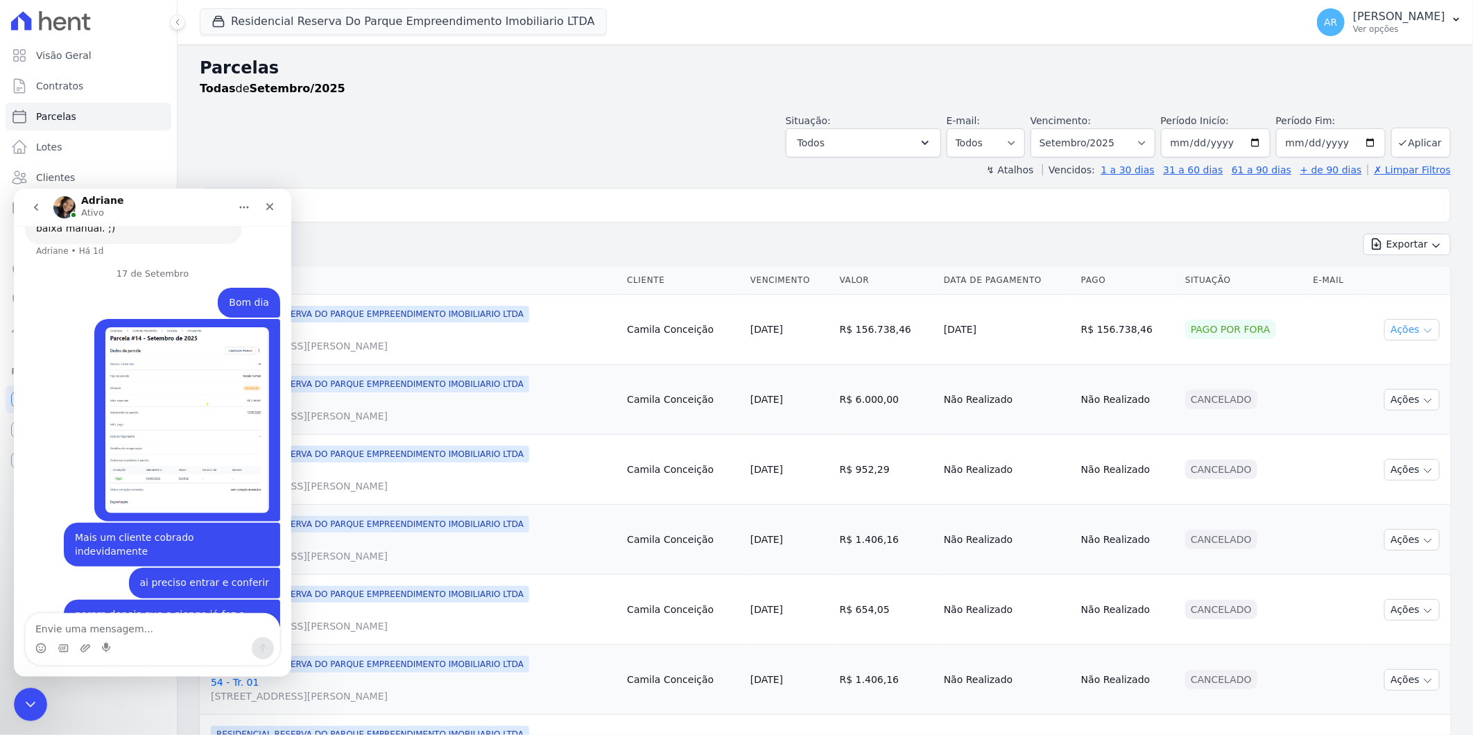
click at [1423, 329] on icon "button" at bounding box center [1428, 330] width 11 height 11
click at [1231, 345] on td "Pago por fora" at bounding box center [1244, 330] width 128 height 70
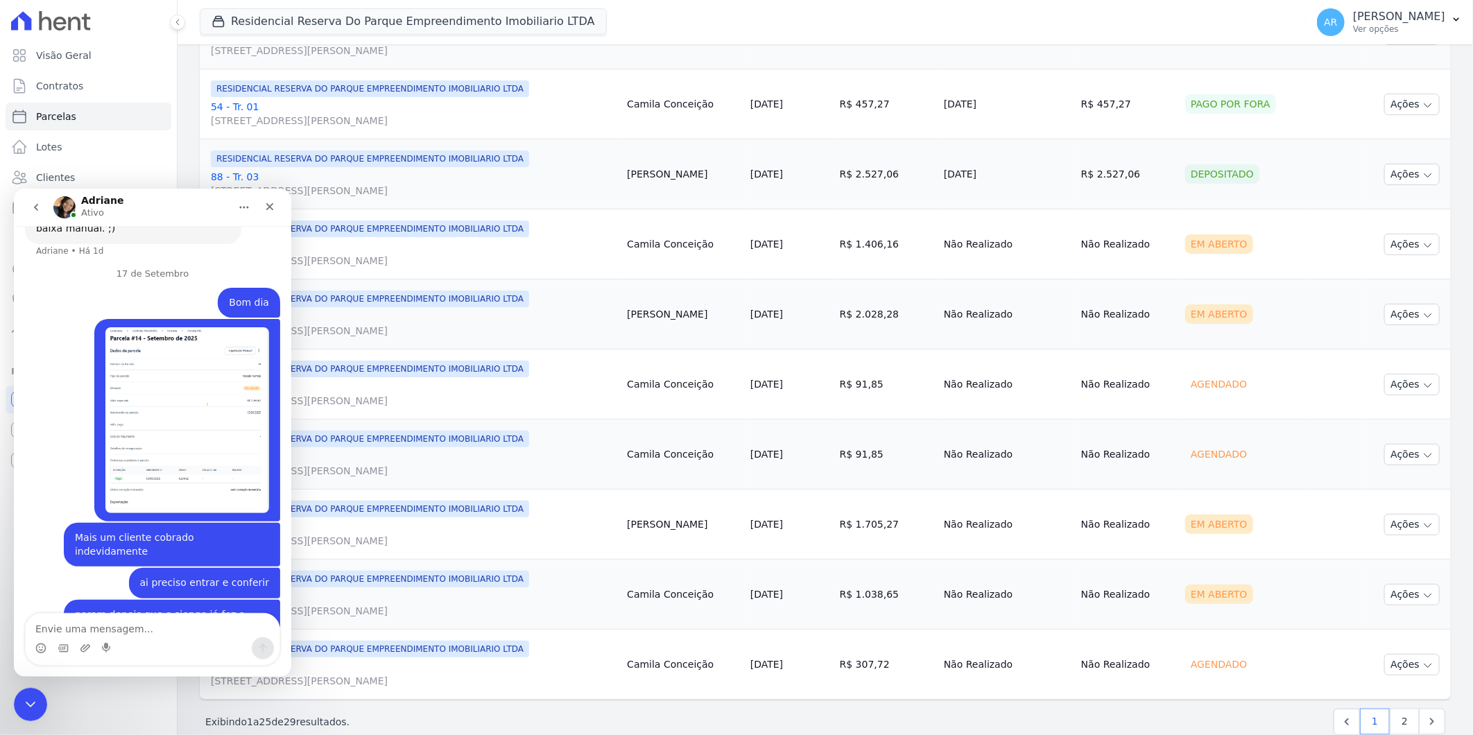
scroll to position [1373, 0]
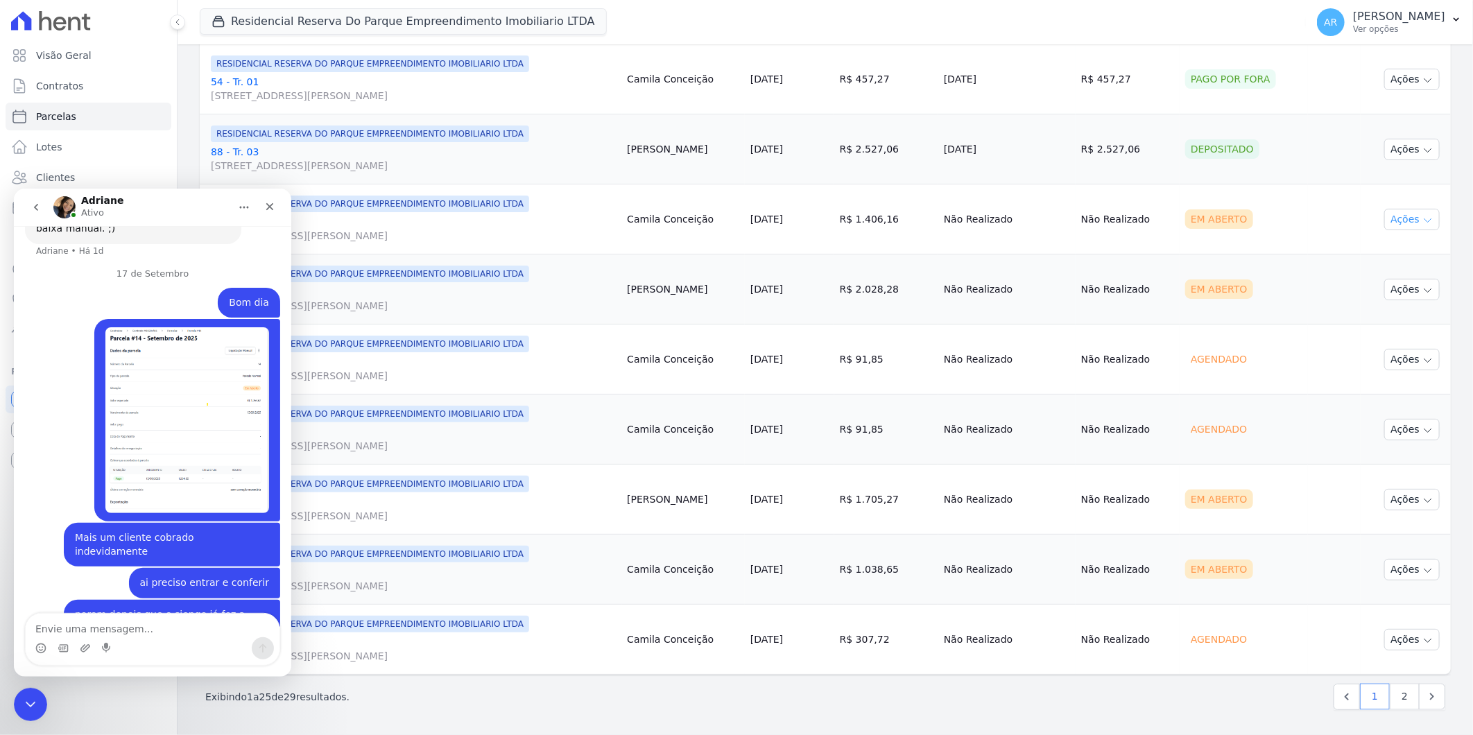
click at [1393, 220] on button "Ações" at bounding box center [1412, 220] width 55 height 22
drag, startPoint x: 994, startPoint y: 221, endPoint x: 865, endPoint y: 223, distance: 129.0
click at [984, 221] on tr "RESIDENCIAL RESERVA DO PARQUE EMPREENDIMENTO IMOBILIARIO LTDA 54 - Tr. 01 Aveni…" at bounding box center [825, 220] width 1251 height 70
click at [310, 220] on link "54 - Tr. 01 Avenida Doutor José Bonifácio Coutinho Nogueira, 150, ANDAR 2 SALA …" at bounding box center [413, 229] width 405 height 28
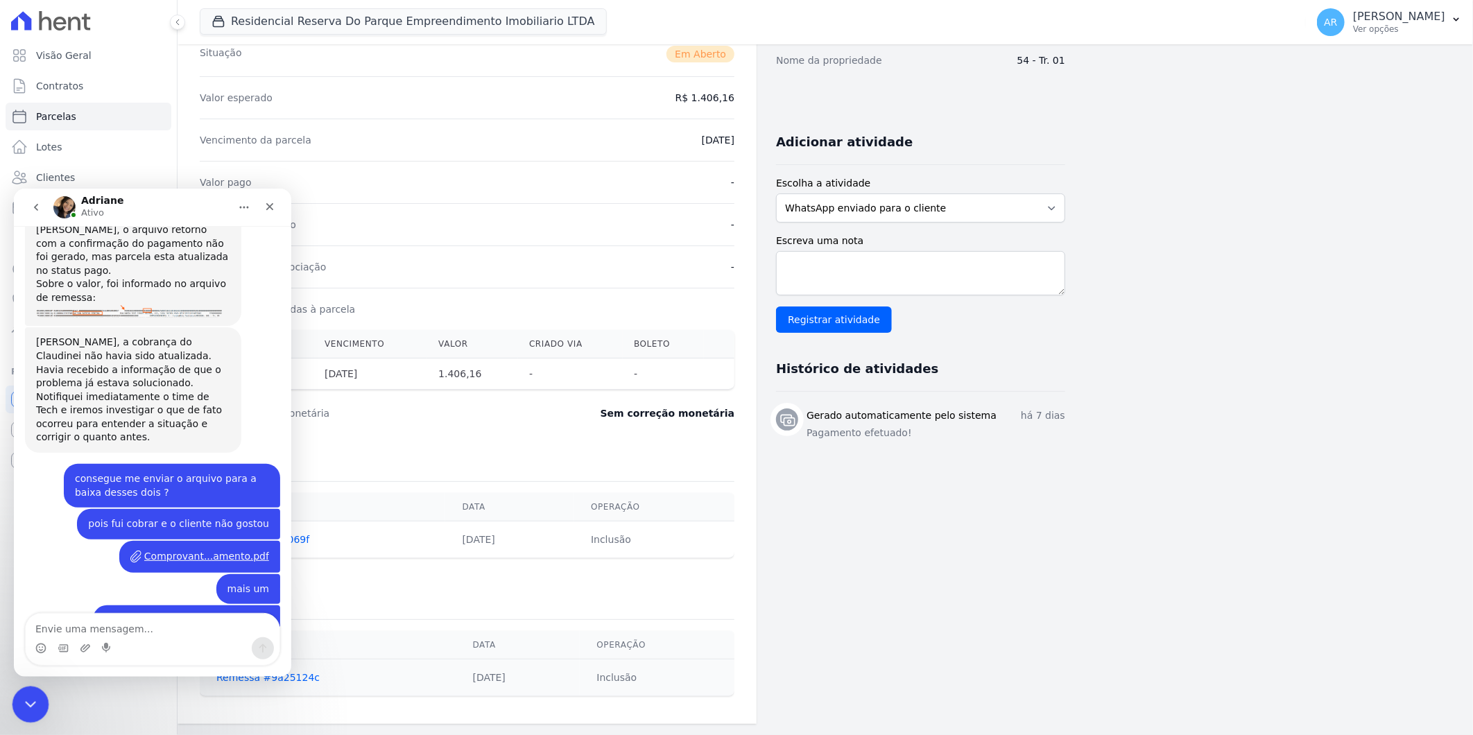
scroll to position [2514, 0]
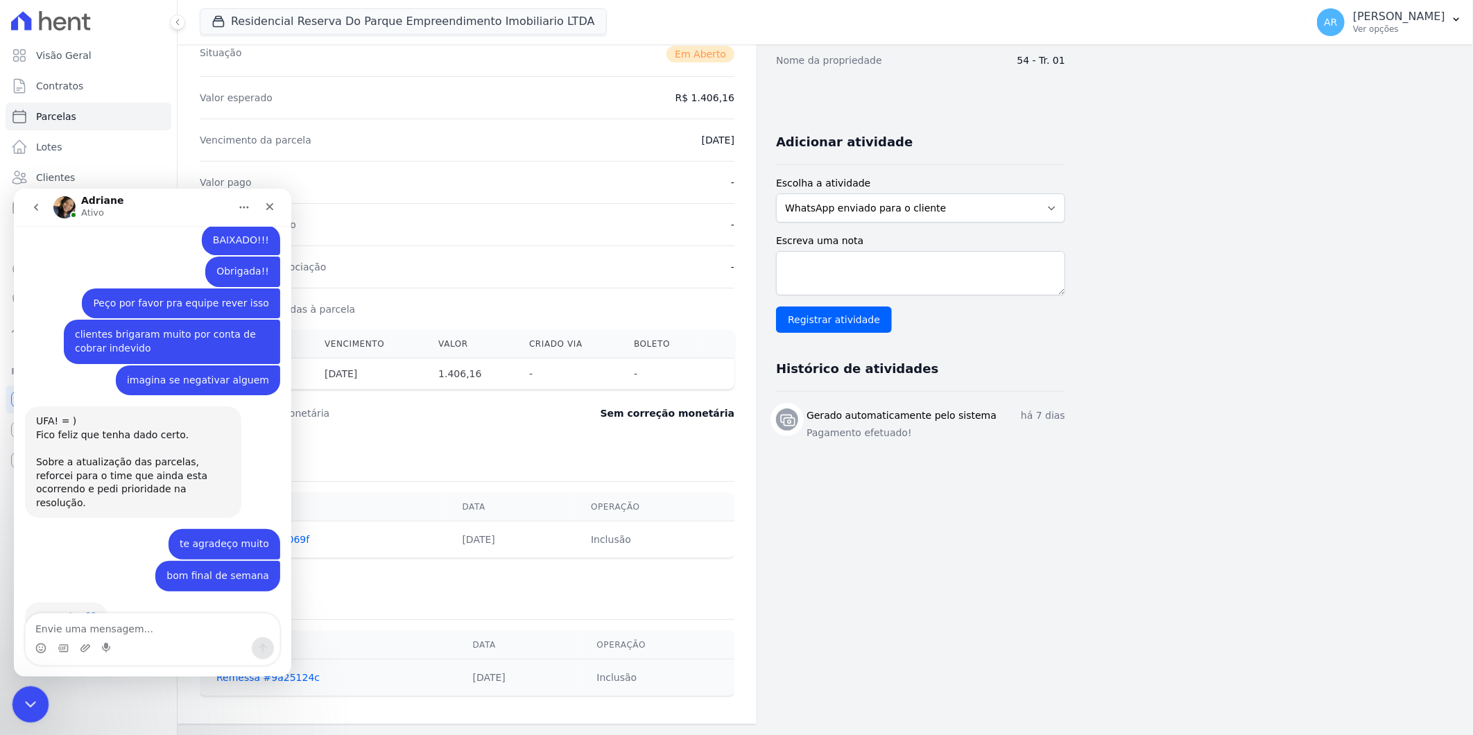
click at [35, 705] on icon "Encerramento do Messenger da Intercom" at bounding box center [28, 702] width 17 height 17
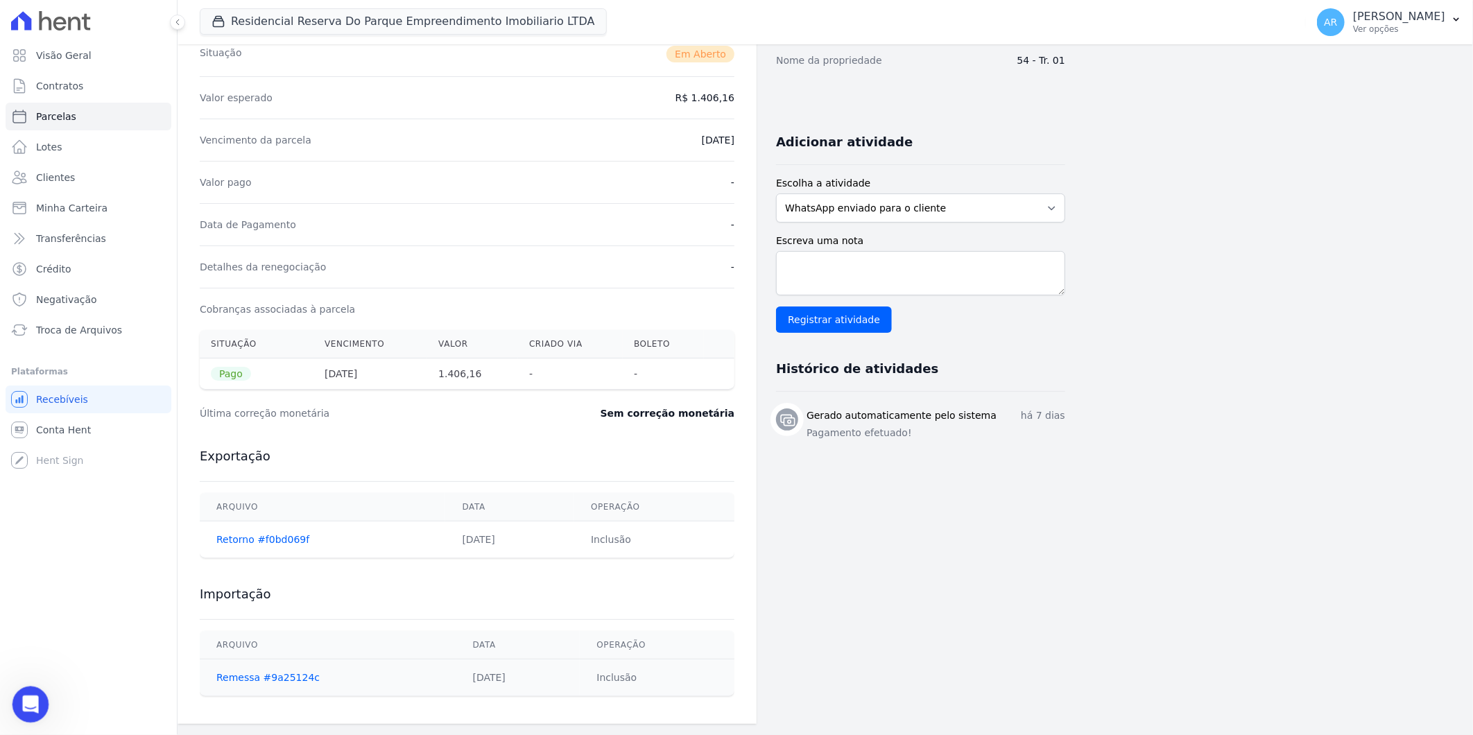
scroll to position [3536, 0]
click at [39, 706] on div "Abertura do Messenger da Intercom" at bounding box center [29, 703] width 46 height 46
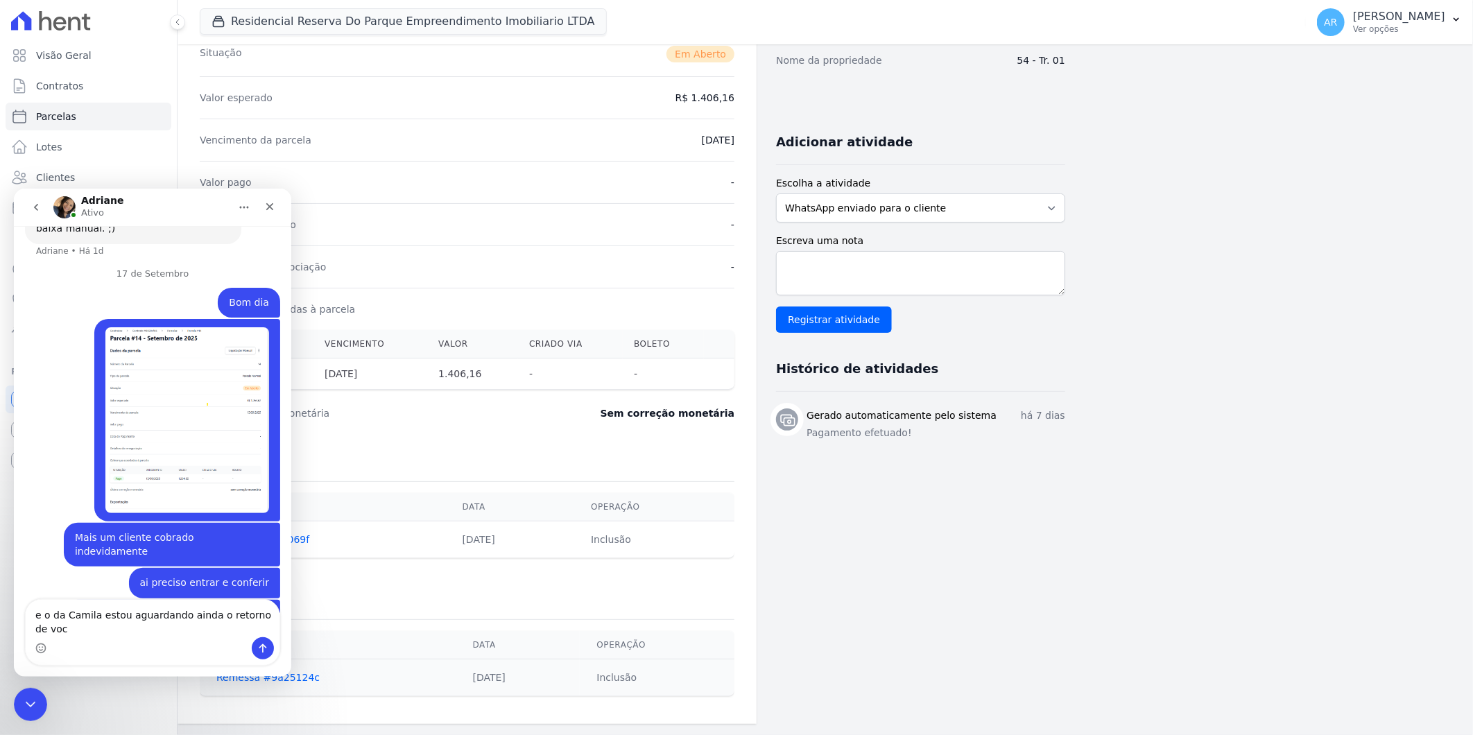
scroll to position [3611, 0]
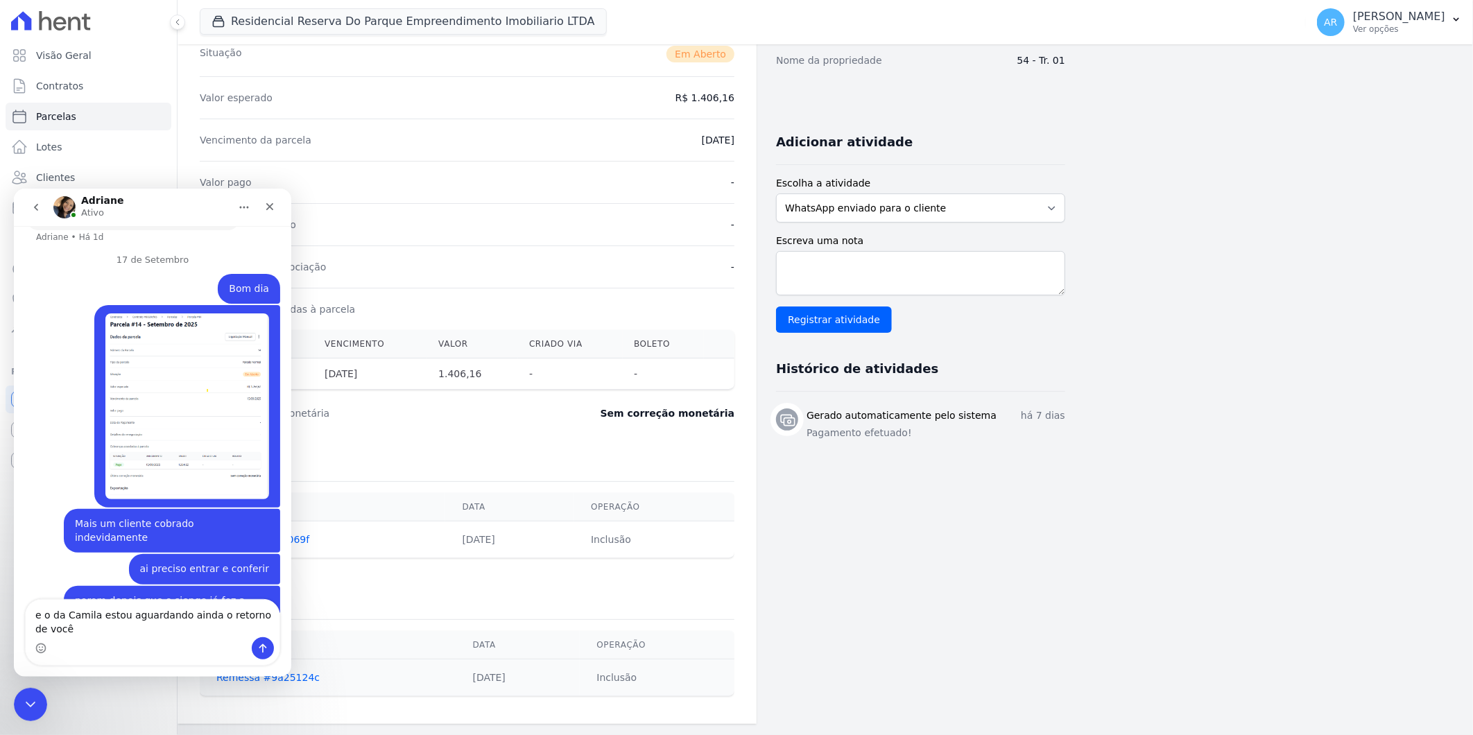
type textarea "e o da Camila estou aguardando ainda o retorno de vocês"
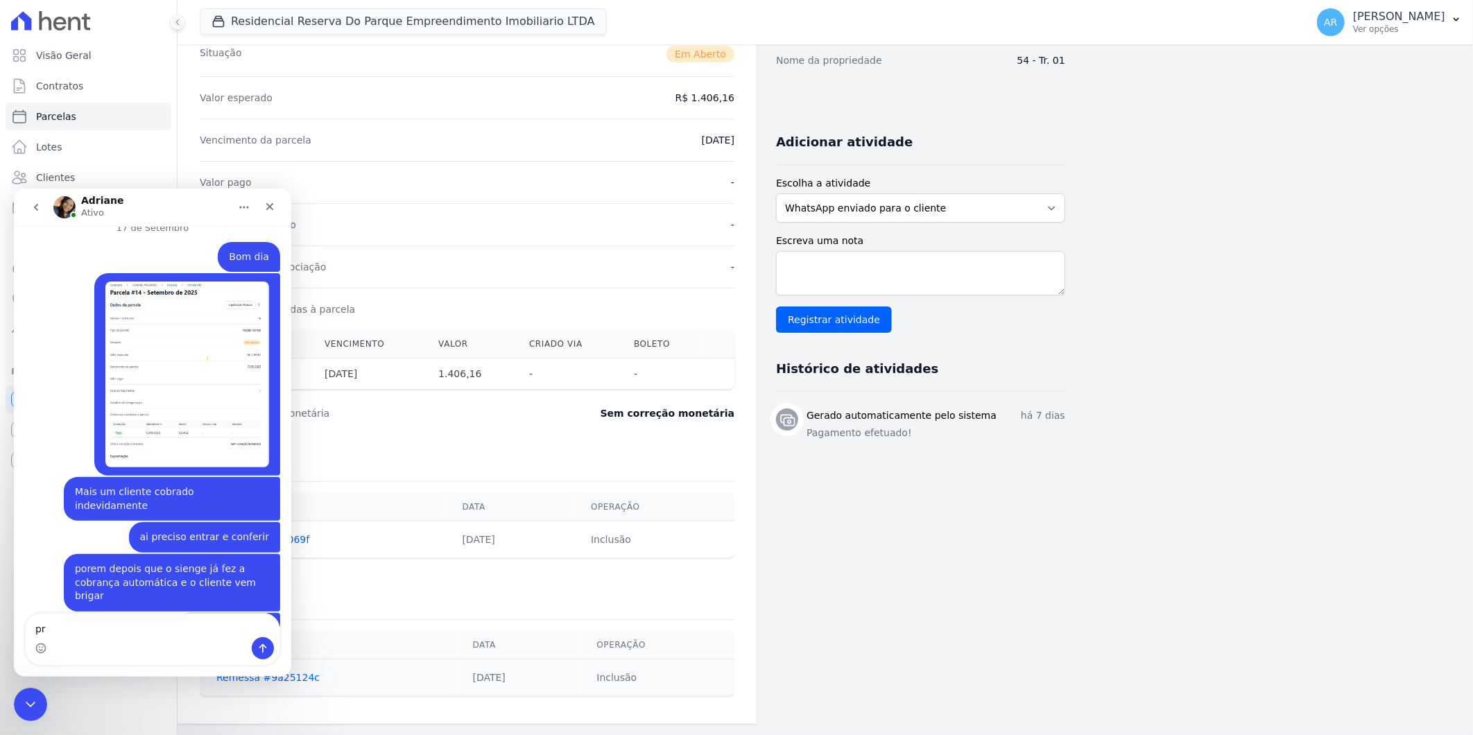
type textarea "p"
click at [167, 630] on textarea "Envie uma mensagem..." at bounding box center [153, 625] width 254 height 24
type textarea "que conversamos dia 15"
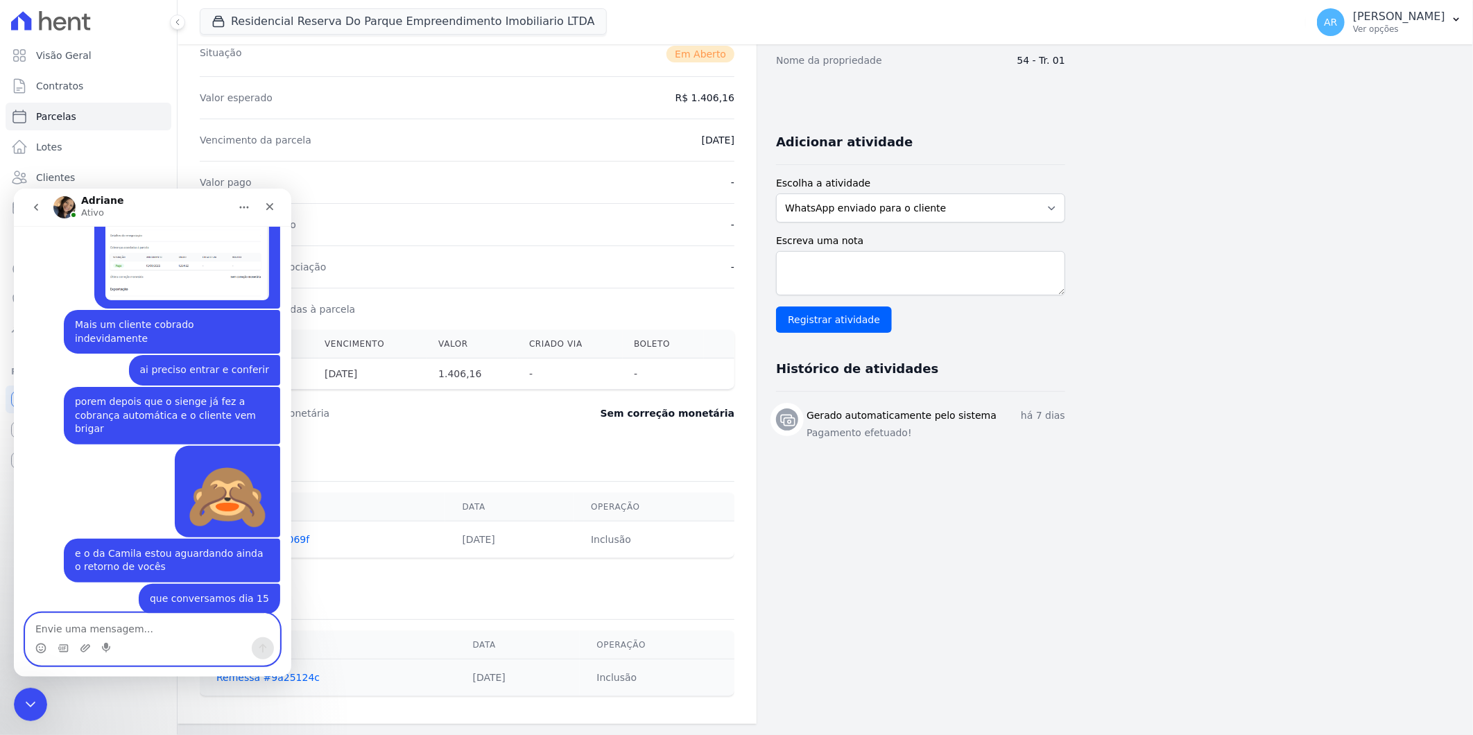
scroll to position [3825, 0]
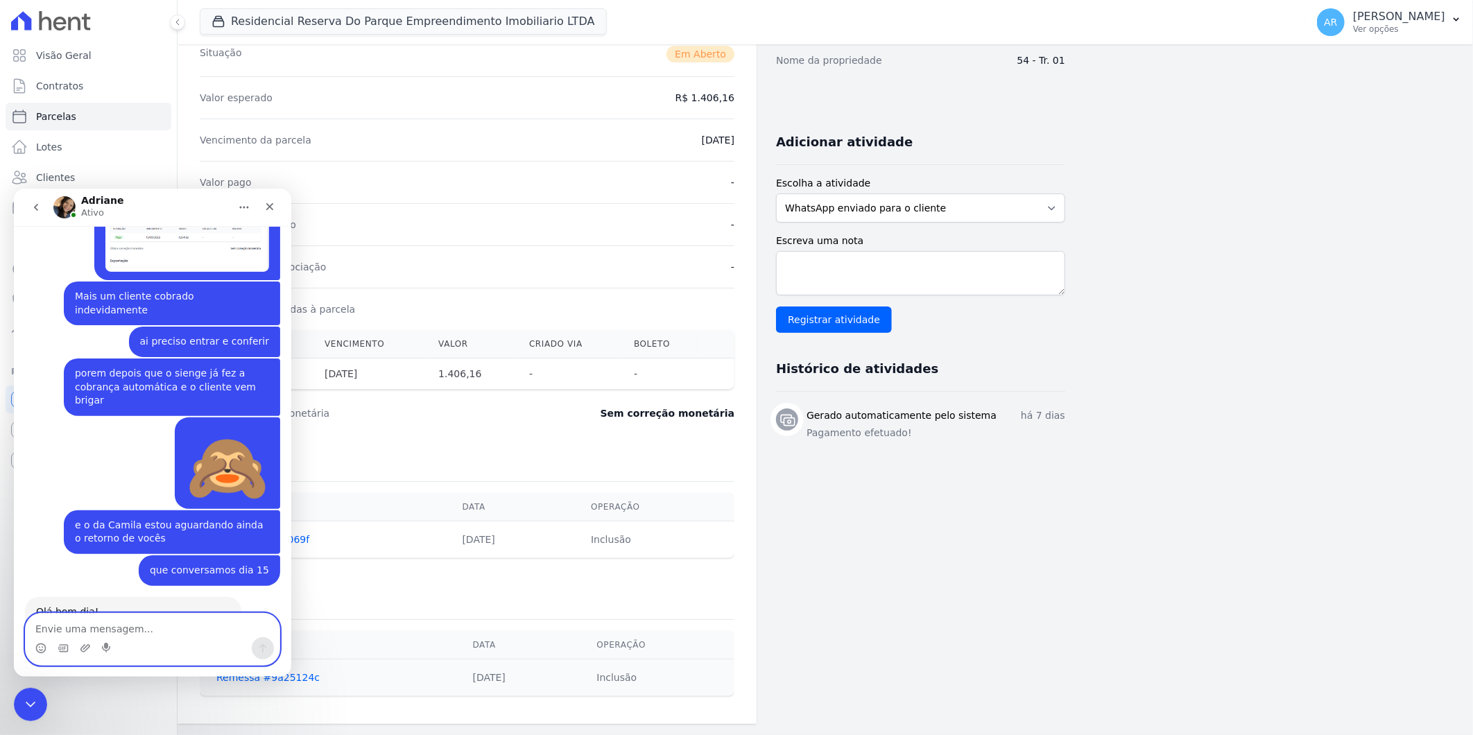
click at [141, 634] on textarea "Envie uma mensagem..." at bounding box center [153, 625] width 254 height 24
type textarea "ve tambem da Melissa por favor"
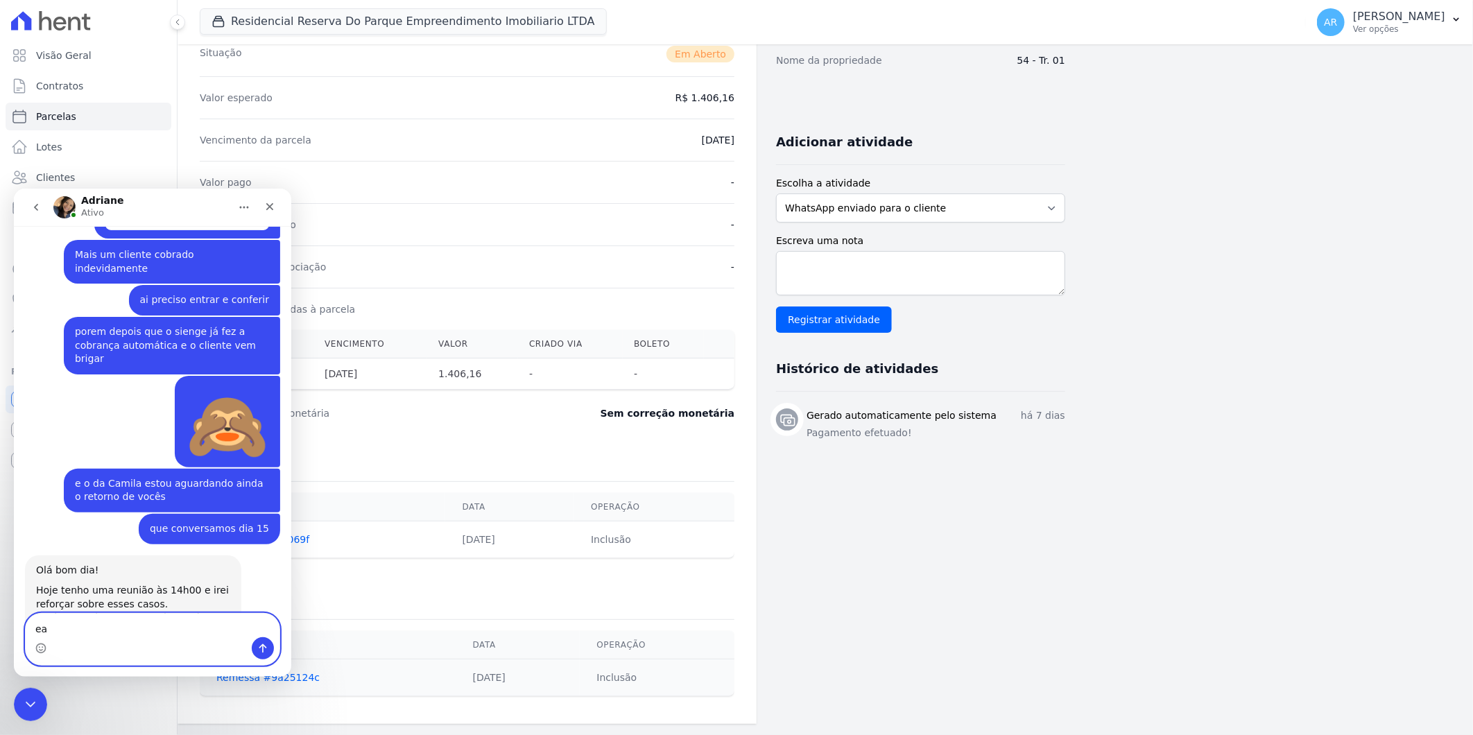
scroll to position [3866, 0]
type textarea "ela esta nervosa e ameaçou processo"
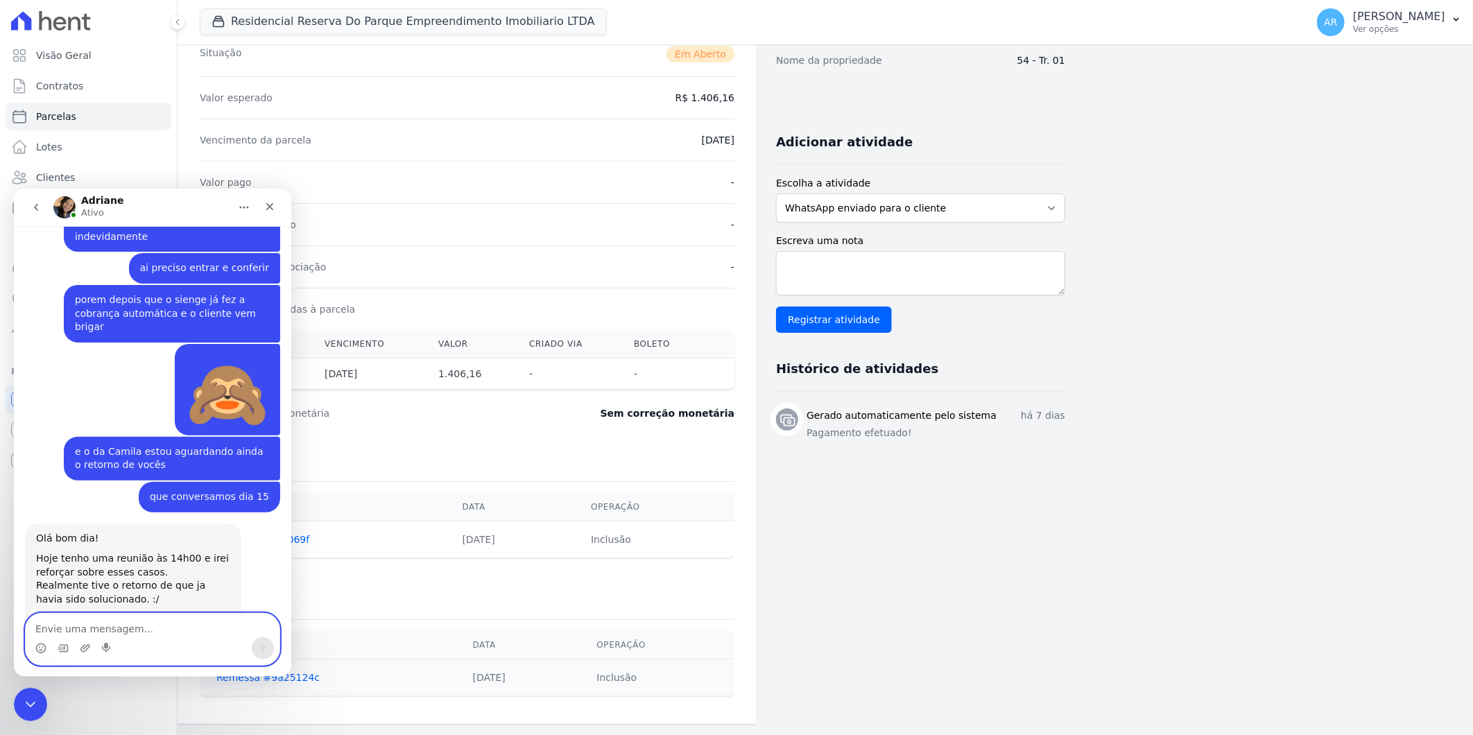
scroll to position [3897, 0]
